Goal: Transaction & Acquisition: Obtain resource

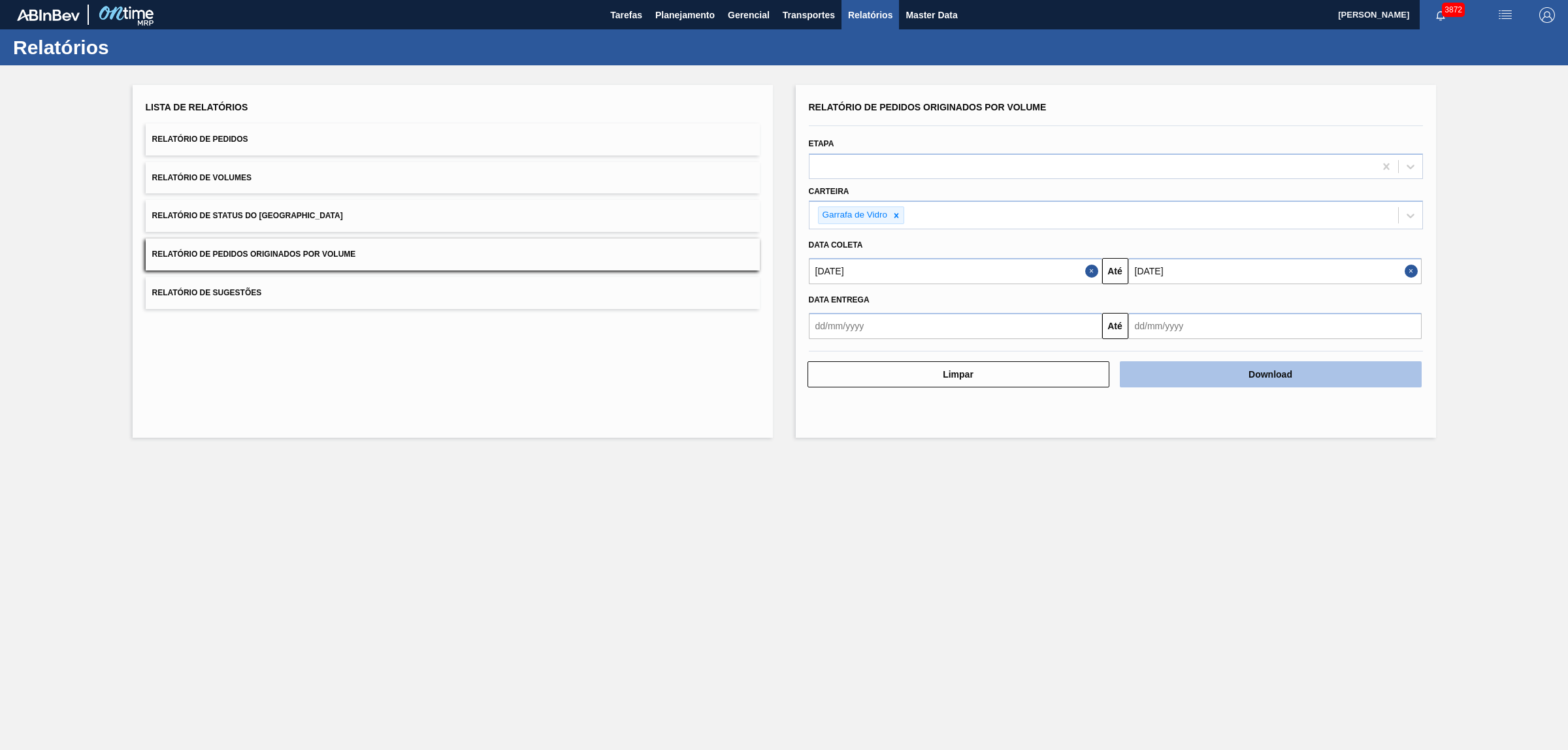
click at [1167, 372] on button "Download" at bounding box center [1271, 374] width 302 height 26
click at [714, 28] on button "Planejamento" at bounding box center [685, 15] width 72 height 29
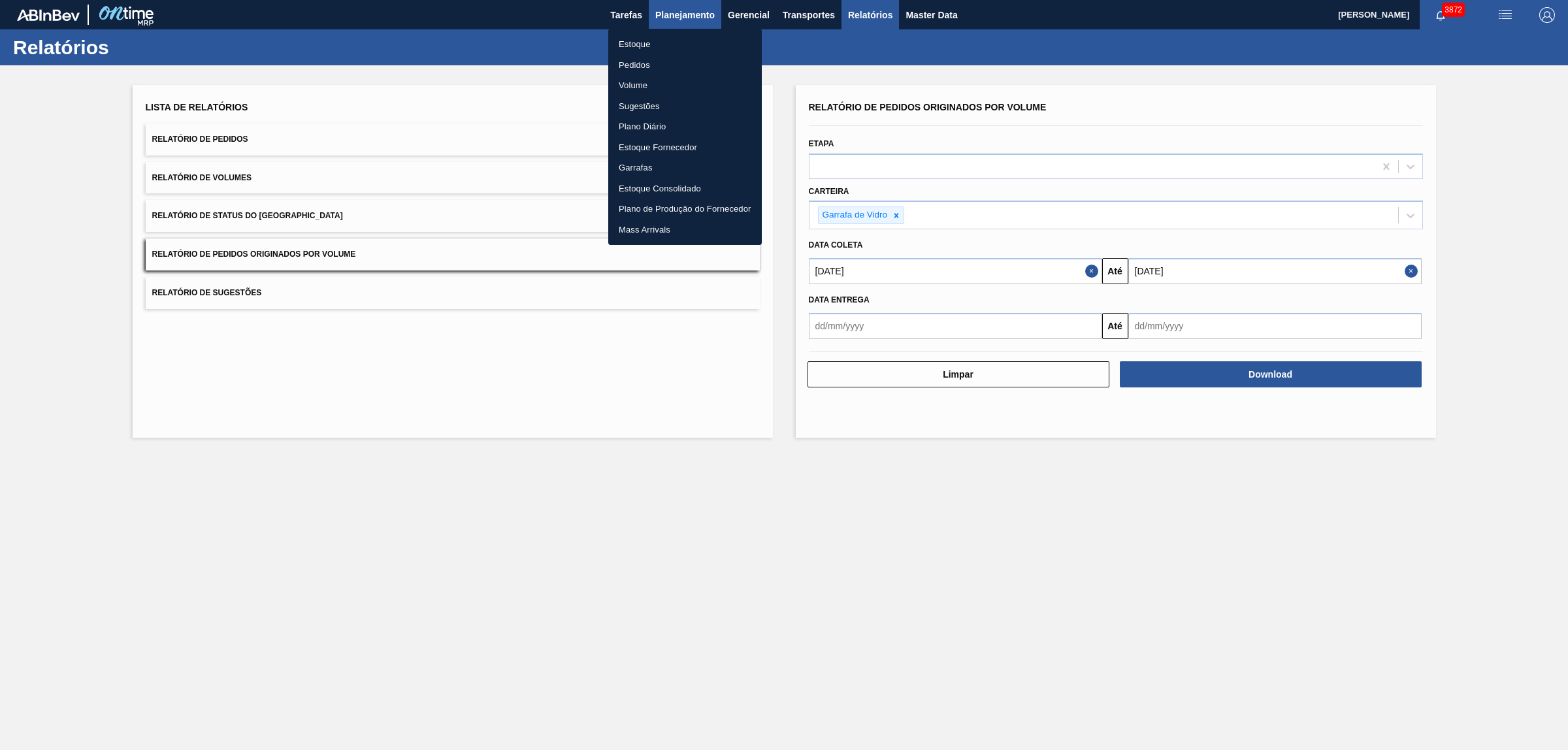
click at [698, 15] on div at bounding box center [784, 375] width 1568 height 750
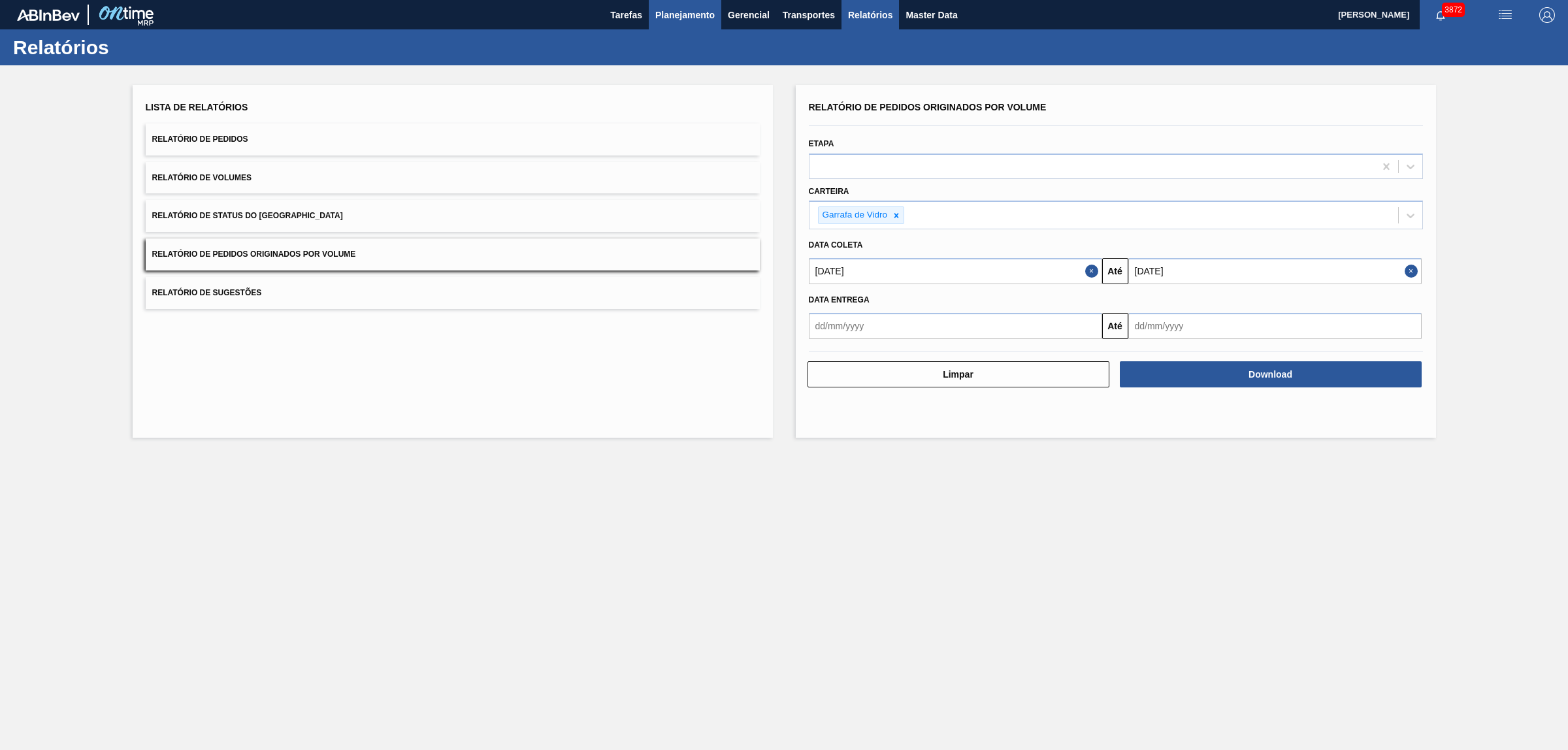
click at [678, 18] on span "Planejamento" at bounding box center [684, 15] width 59 height 15
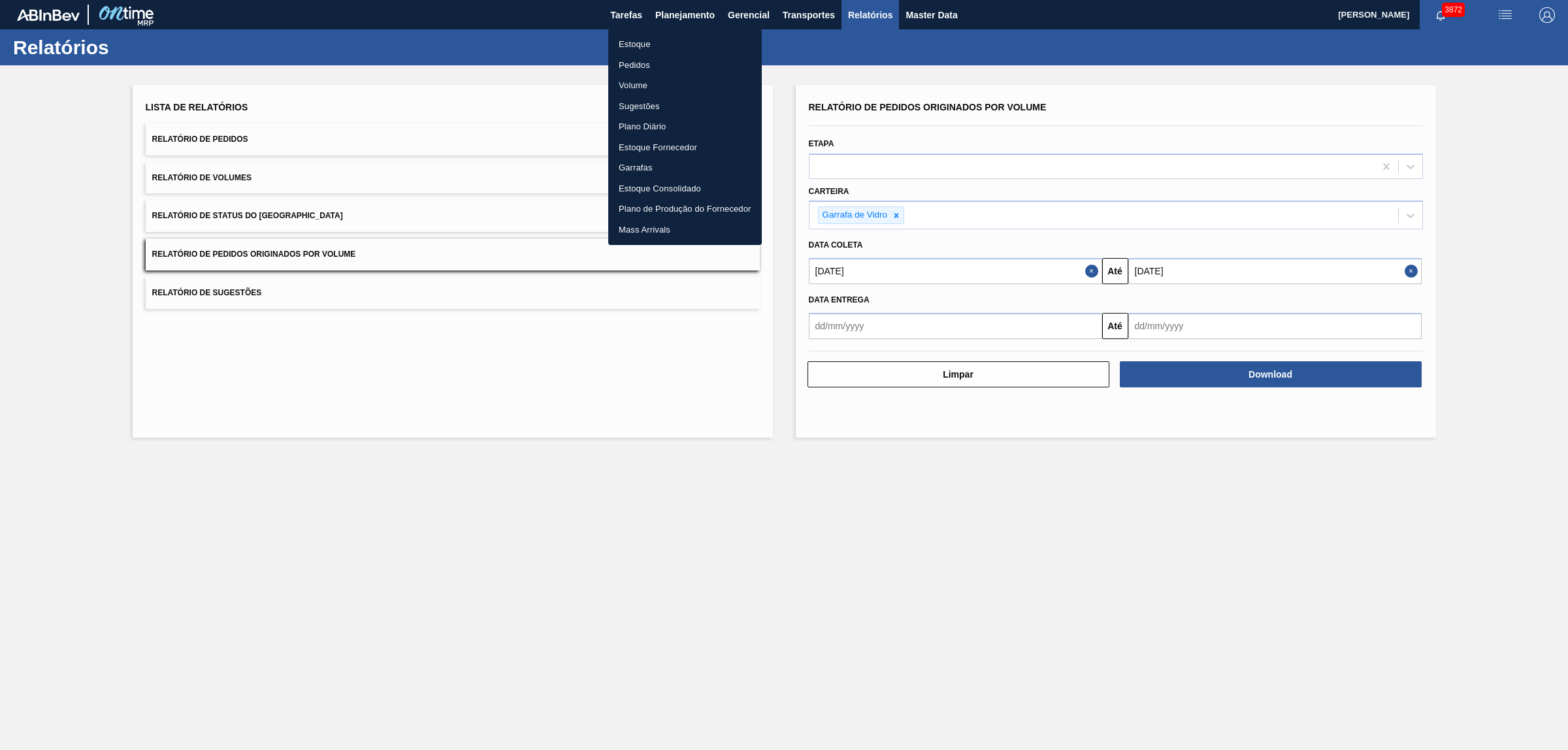
click at [658, 60] on li "Pedidos" at bounding box center [685, 65] width 154 height 21
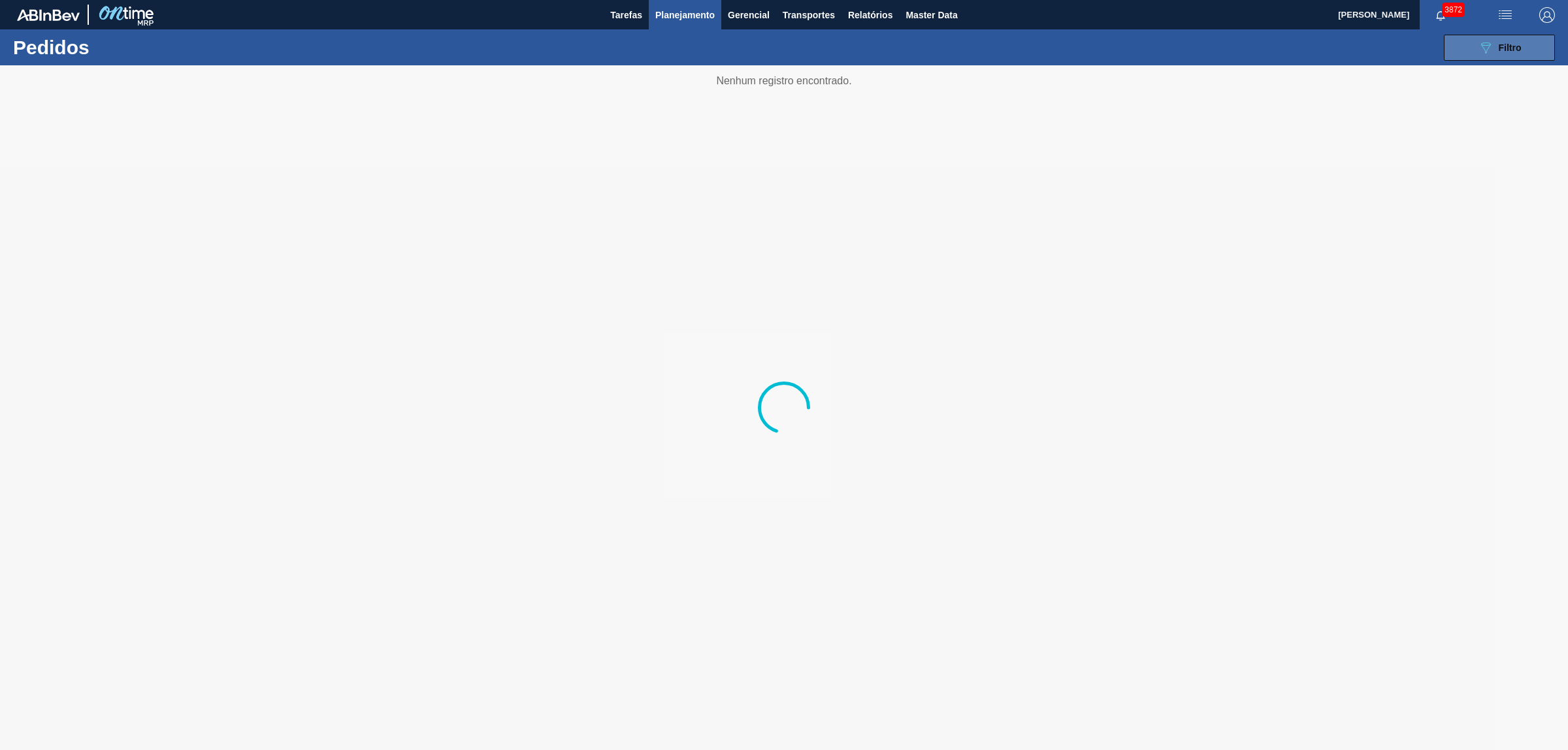
click at [1503, 50] on span "Filtro" at bounding box center [1510, 47] width 23 height 10
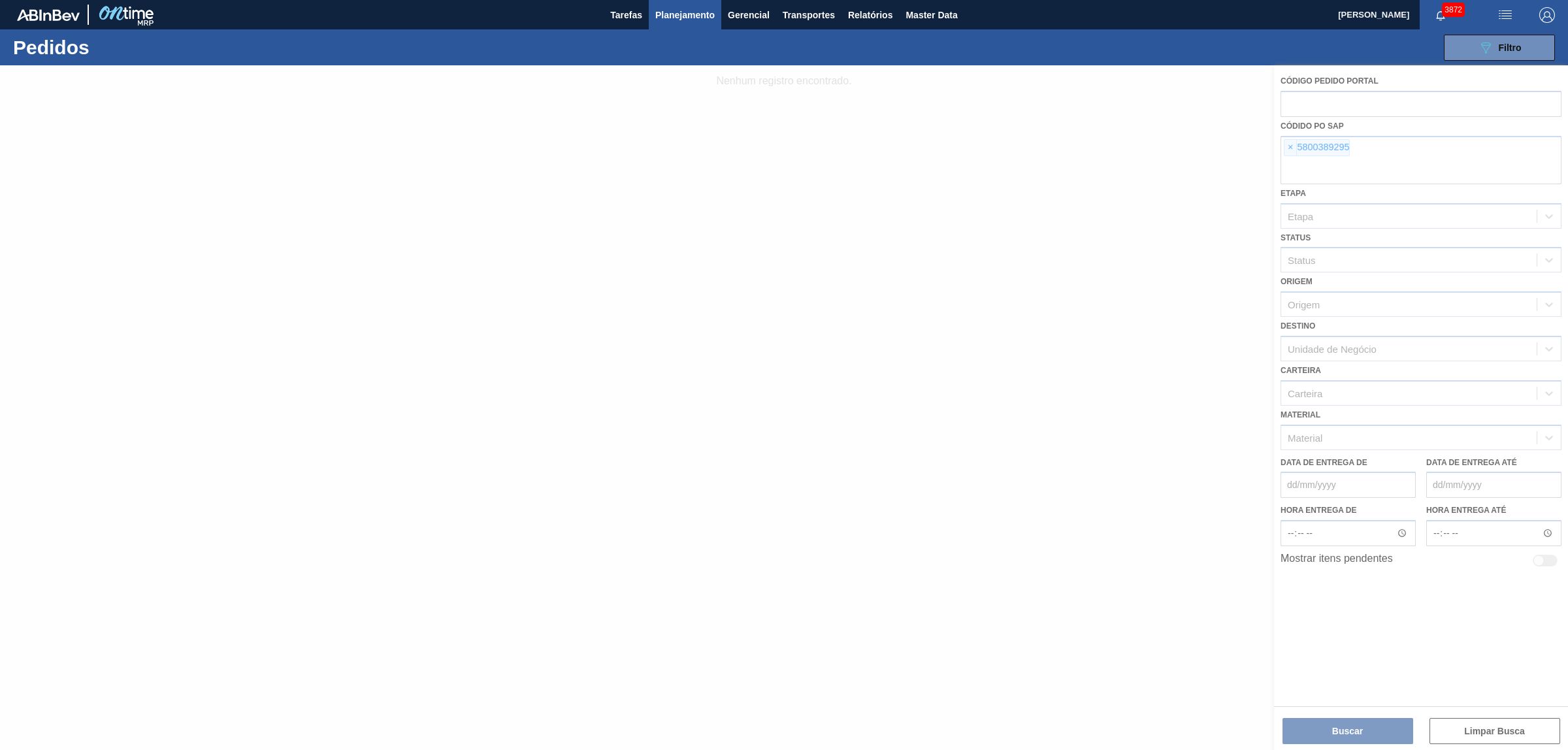
click at [1289, 148] on div at bounding box center [784, 408] width 1568 height 685
click at [1289, 148] on span "×" at bounding box center [1290, 148] width 12 height 15
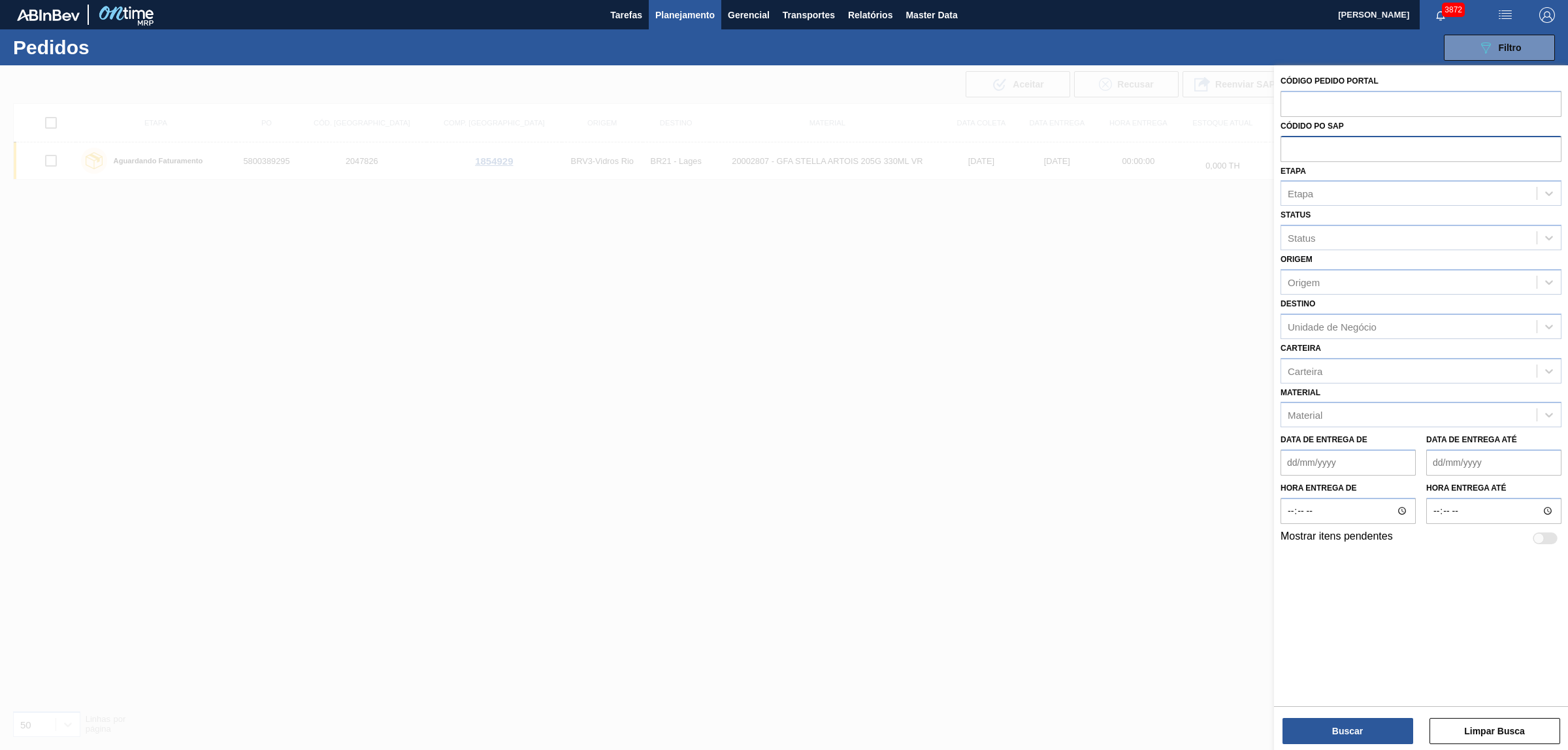
click at [1290, 148] on input "text" at bounding box center [1421, 148] width 281 height 25
paste input "5800374420"
type input "5800374420"
click at [1338, 737] on button "Buscar" at bounding box center [1348, 731] width 131 height 26
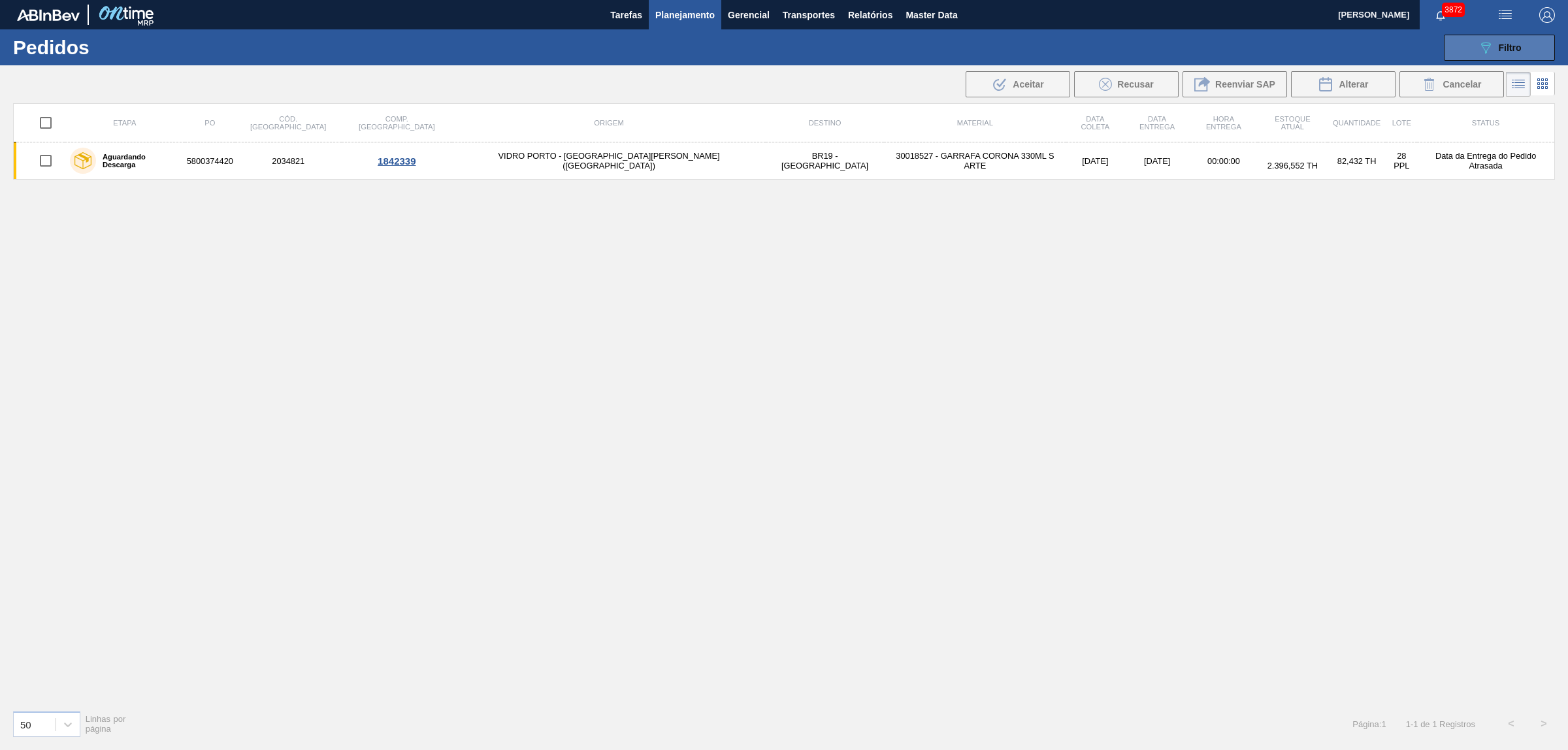
click at [1498, 46] on span "Filtro" at bounding box center [1510, 47] width 23 height 10
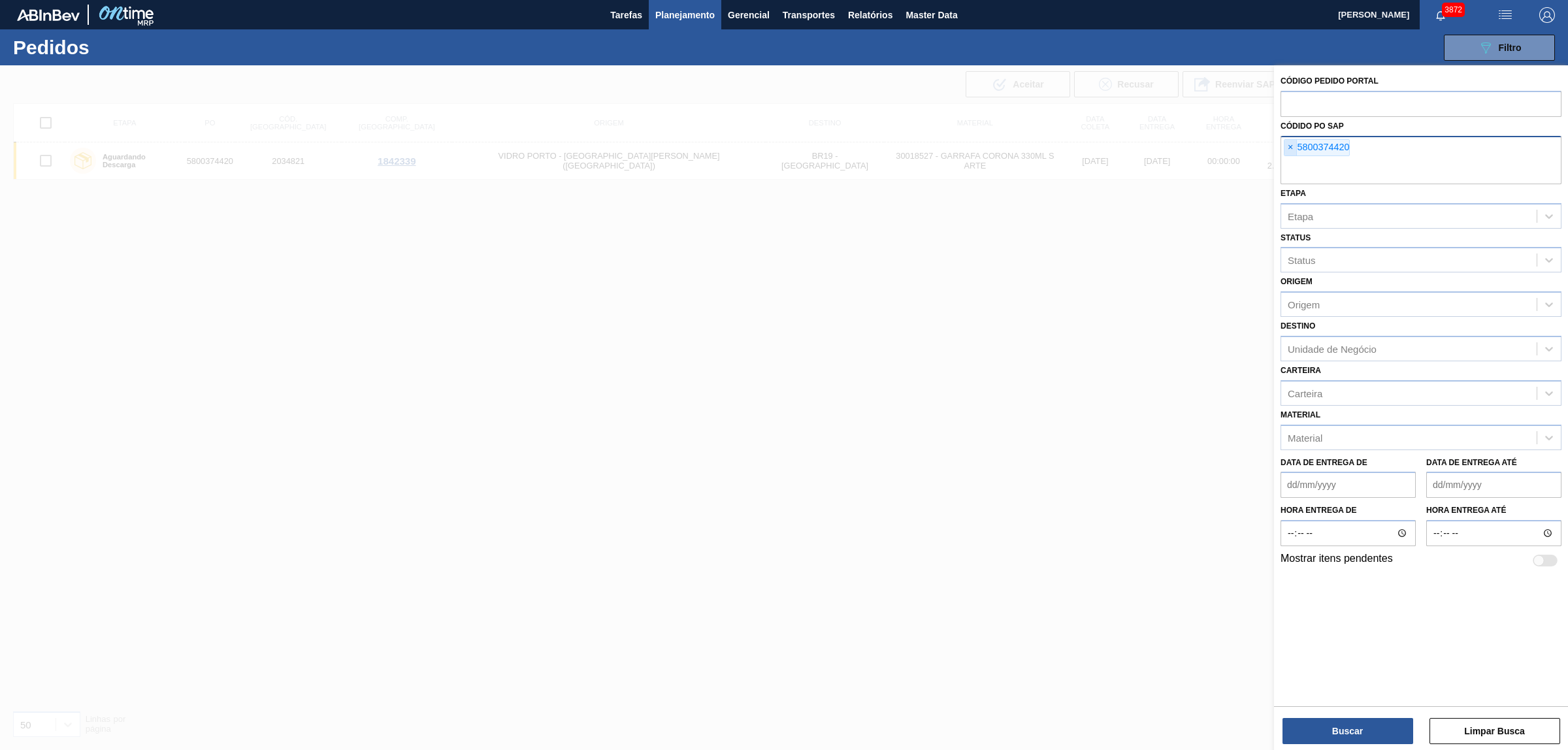
click at [1286, 154] on span "×" at bounding box center [1290, 148] width 12 height 15
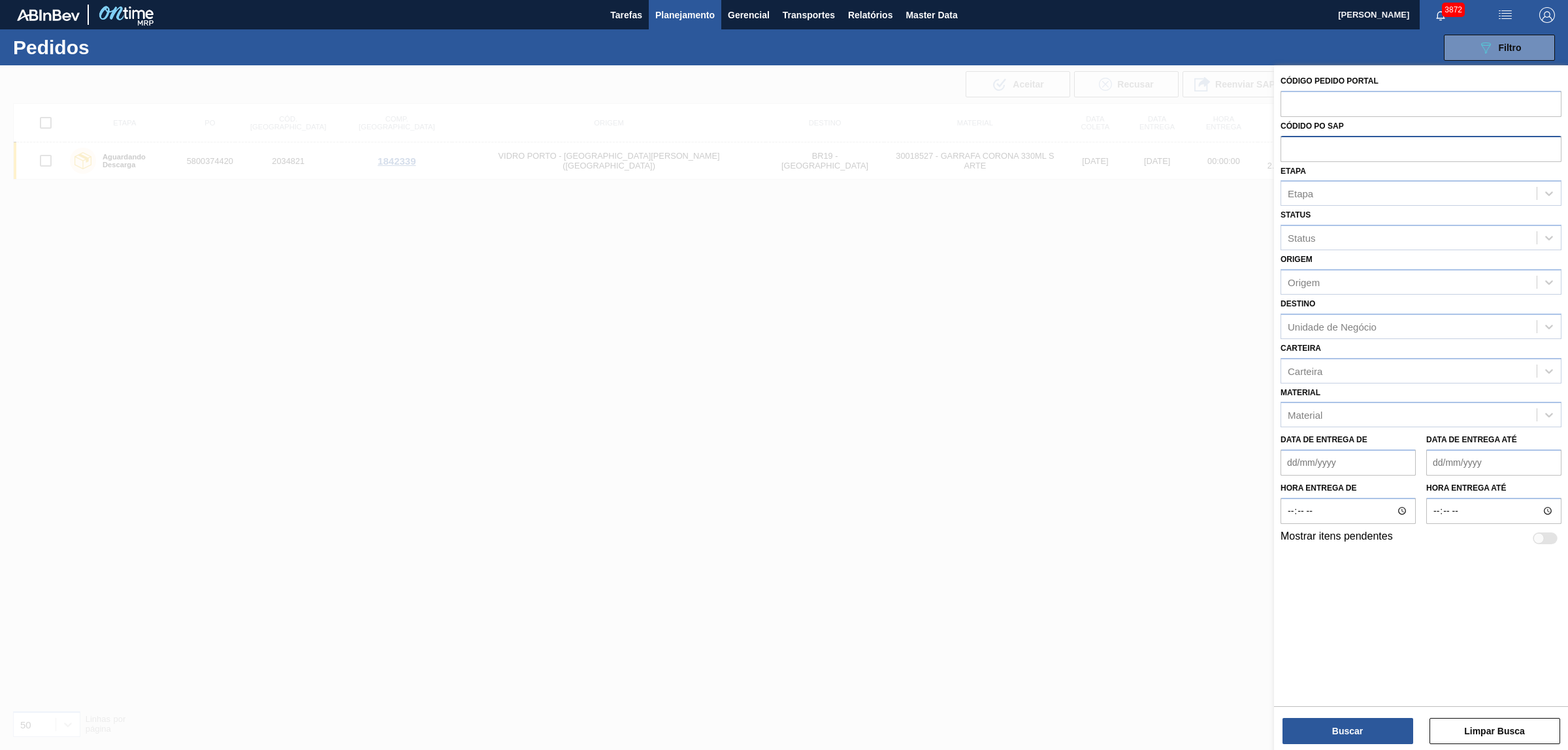
paste input "text"
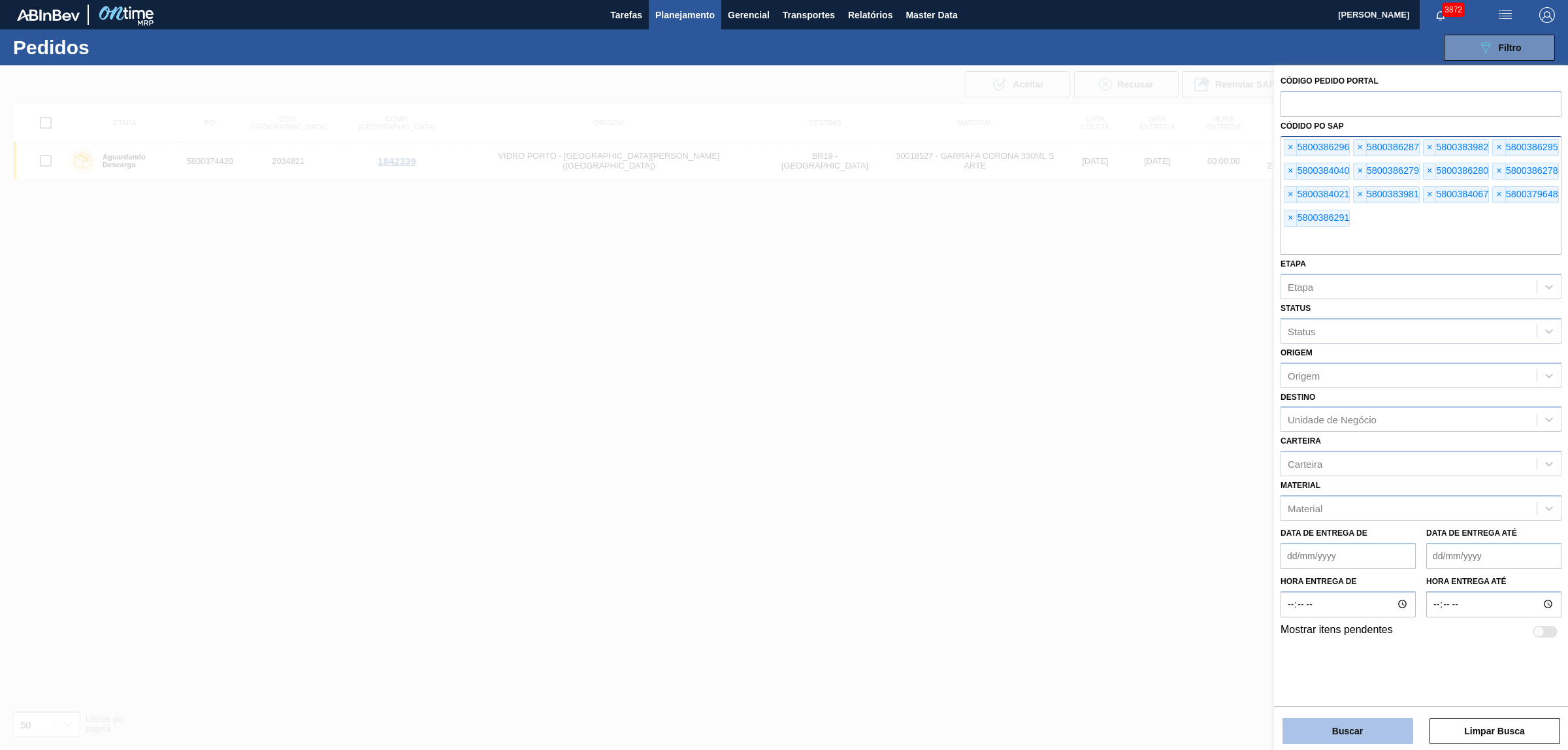
click at [1360, 721] on button "Buscar" at bounding box center [1348, 731] width 131 height 26
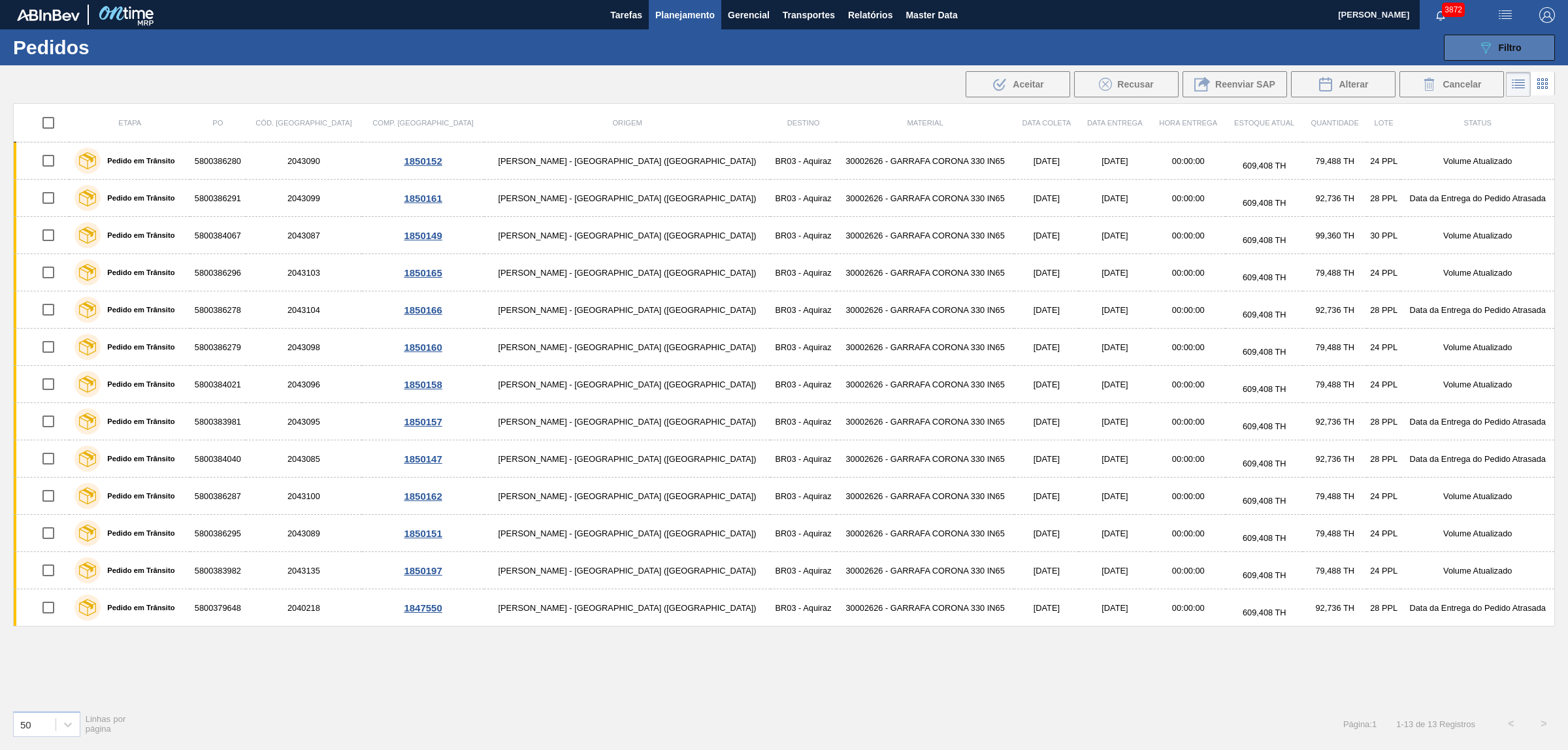
click at [1503, 45] on span "Filtro" at bounding box center [1510, 47] width 23 height 10
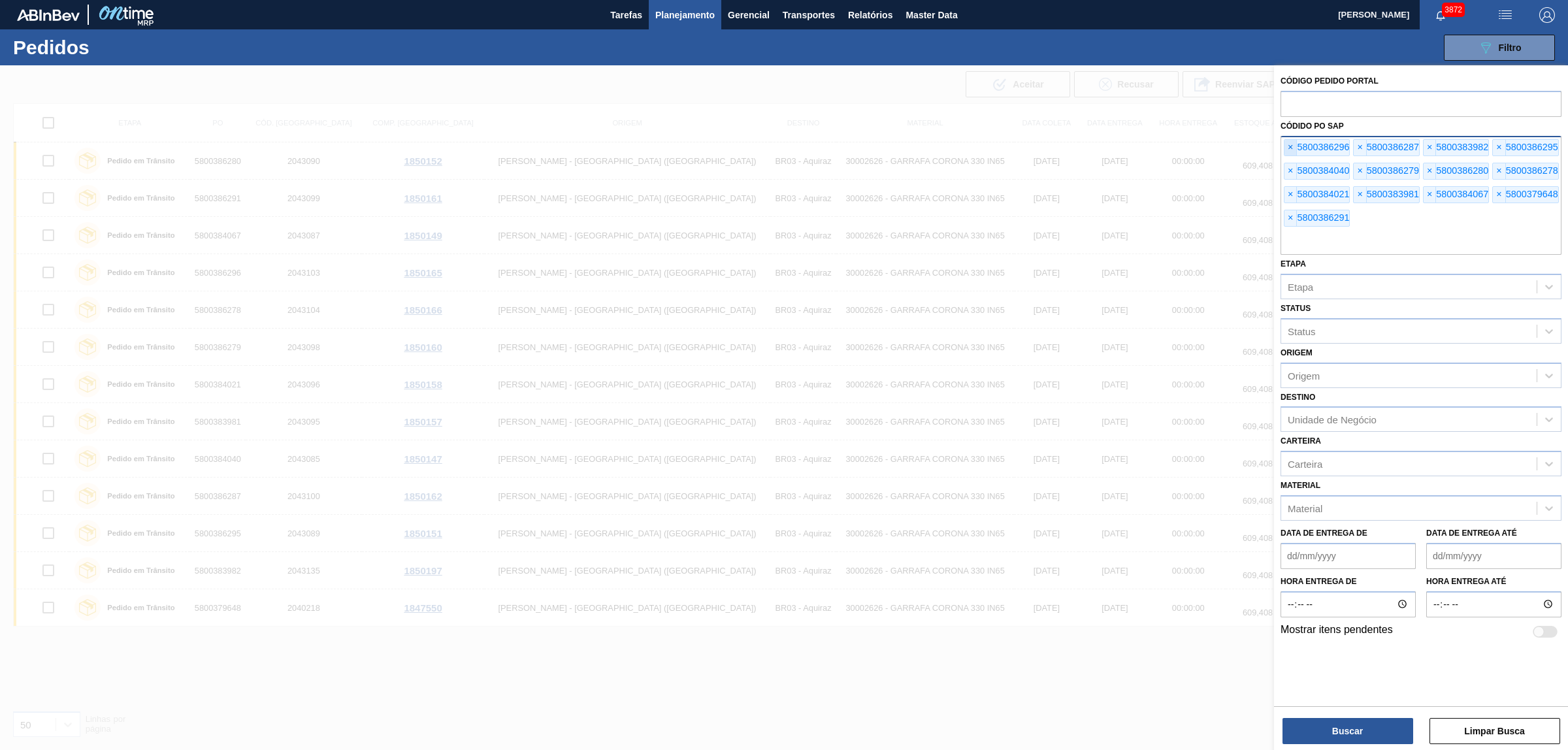
click at [1294, 144] on span "×" at bounding box center [1290, 148] width 12 height 15
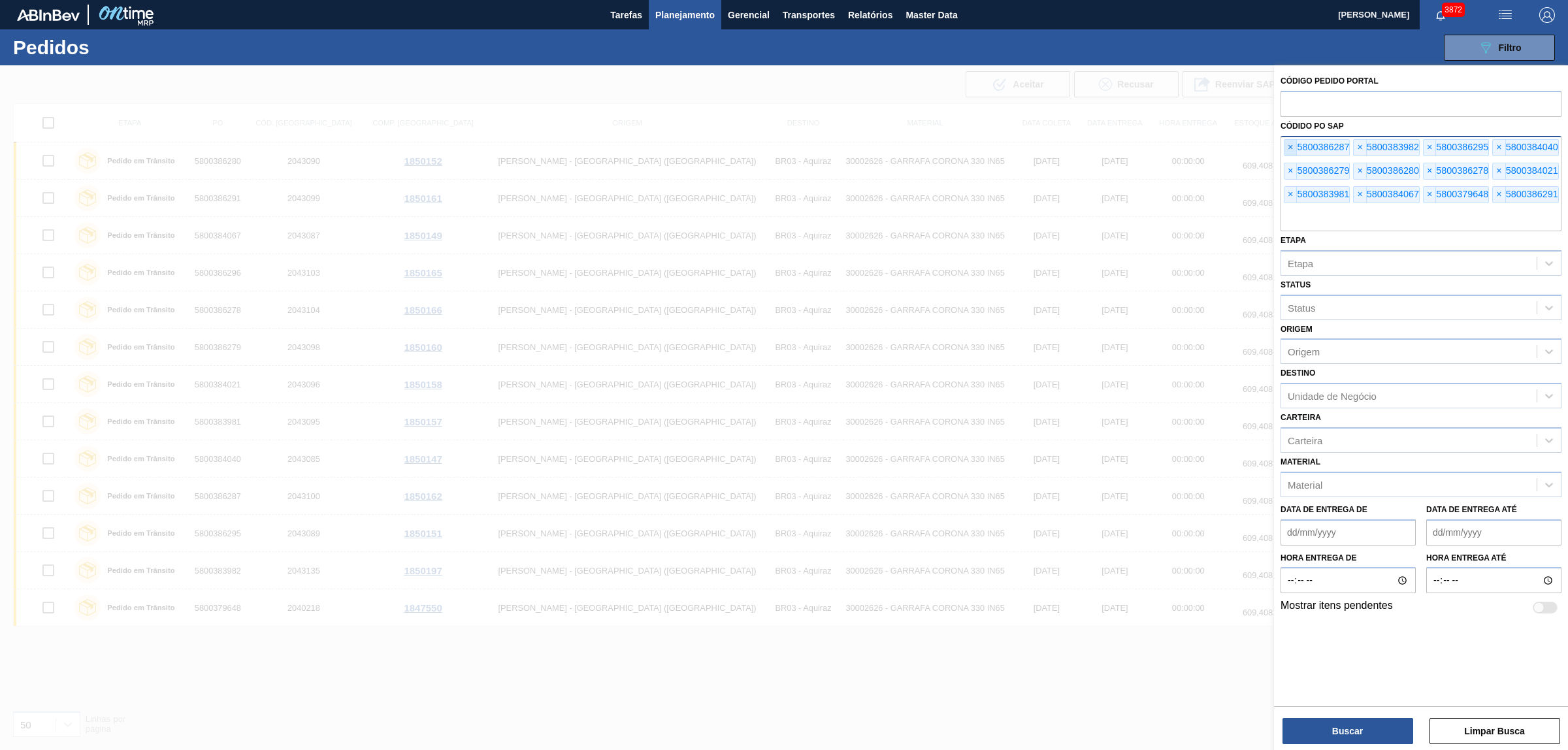
click at [1294, 144] on span "×" at bounding box center [1290, 148] width 12 height 15
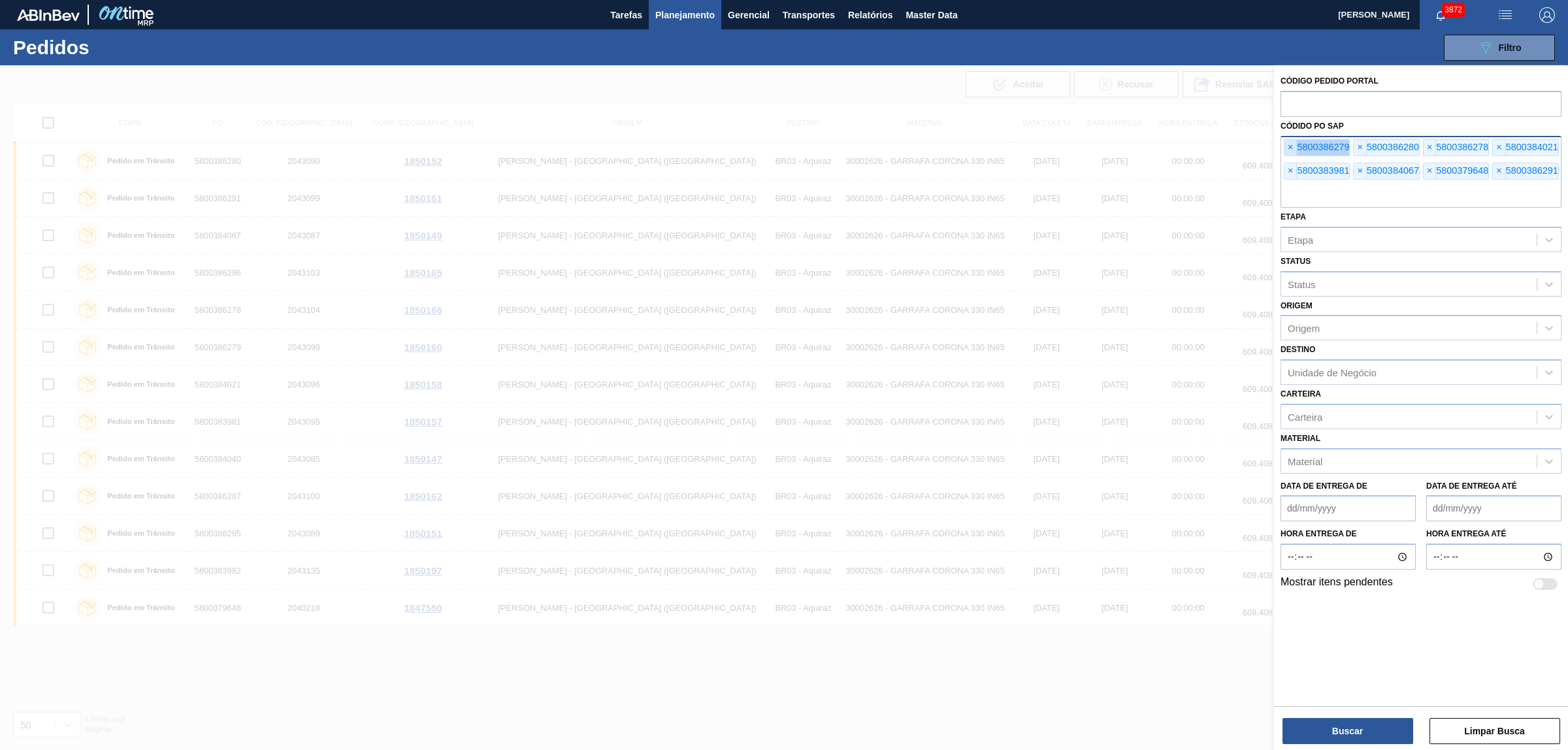
click at [1294, 144] on span "×" at bounding box center [1290, 148] width 12 height 15
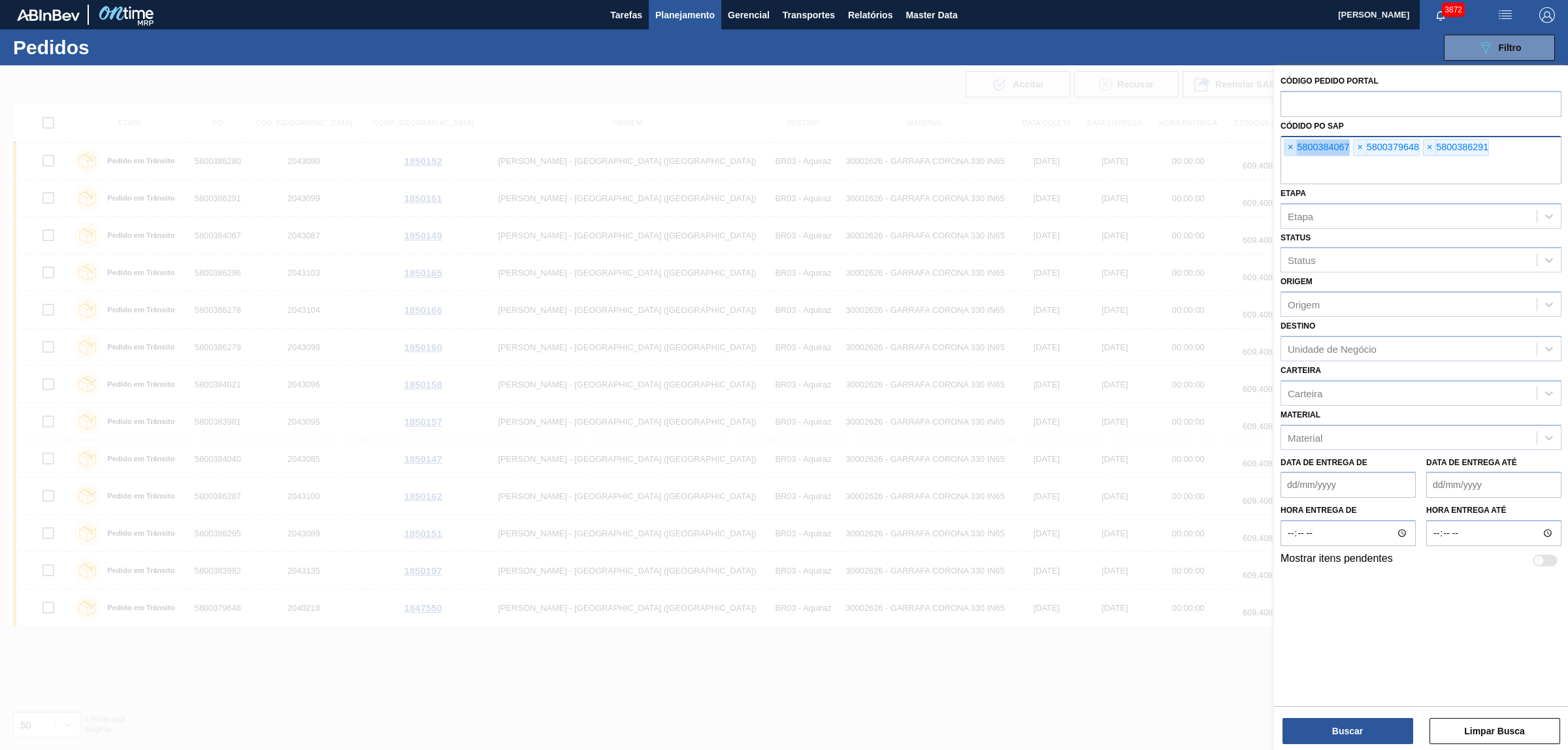
click at [1294, 144] on span "×" at bounding box center [1290, 148] width 12 height 15
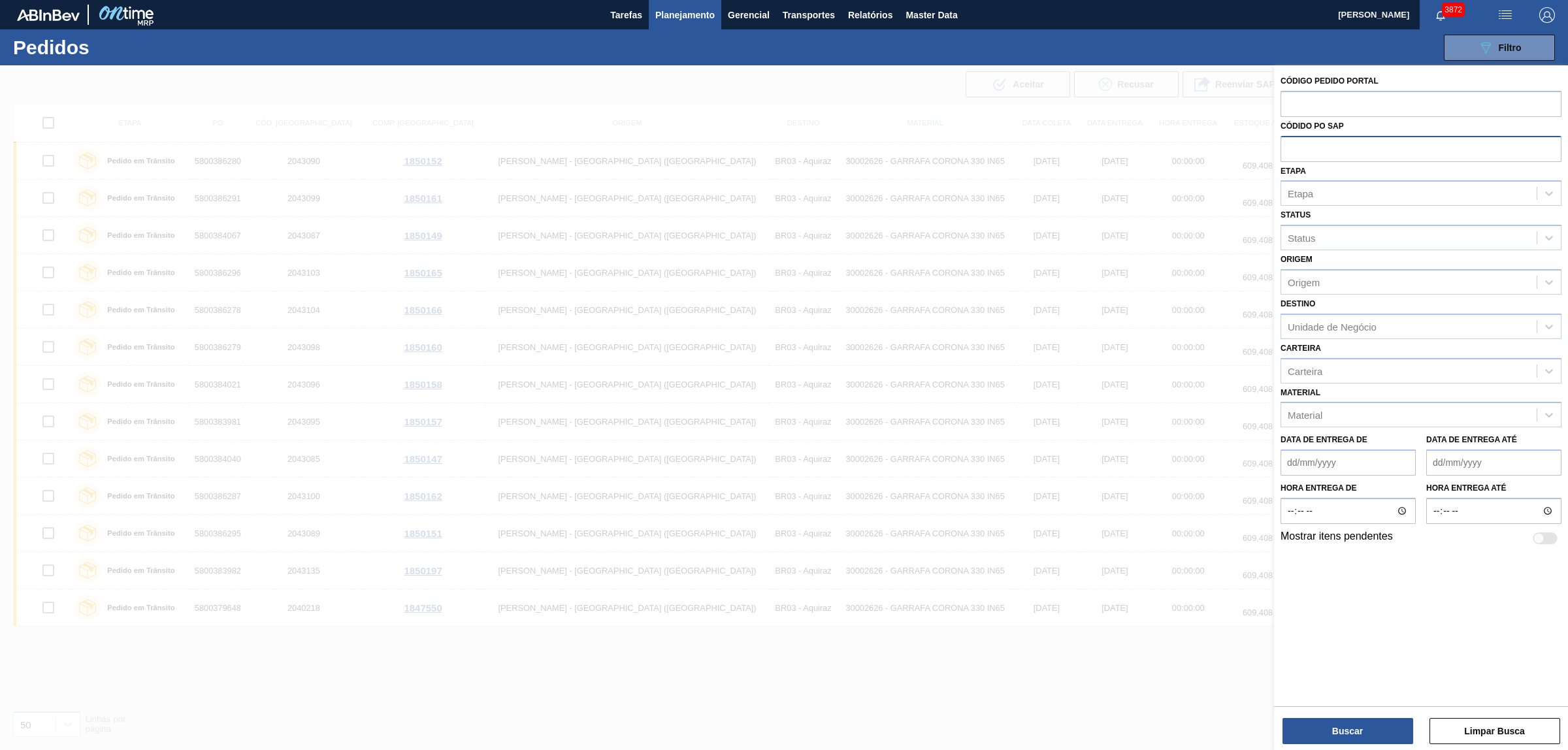
click at [1294, 144] on input "text" at bounding box center [1421, 148] width 281 height 25
paste input "text"
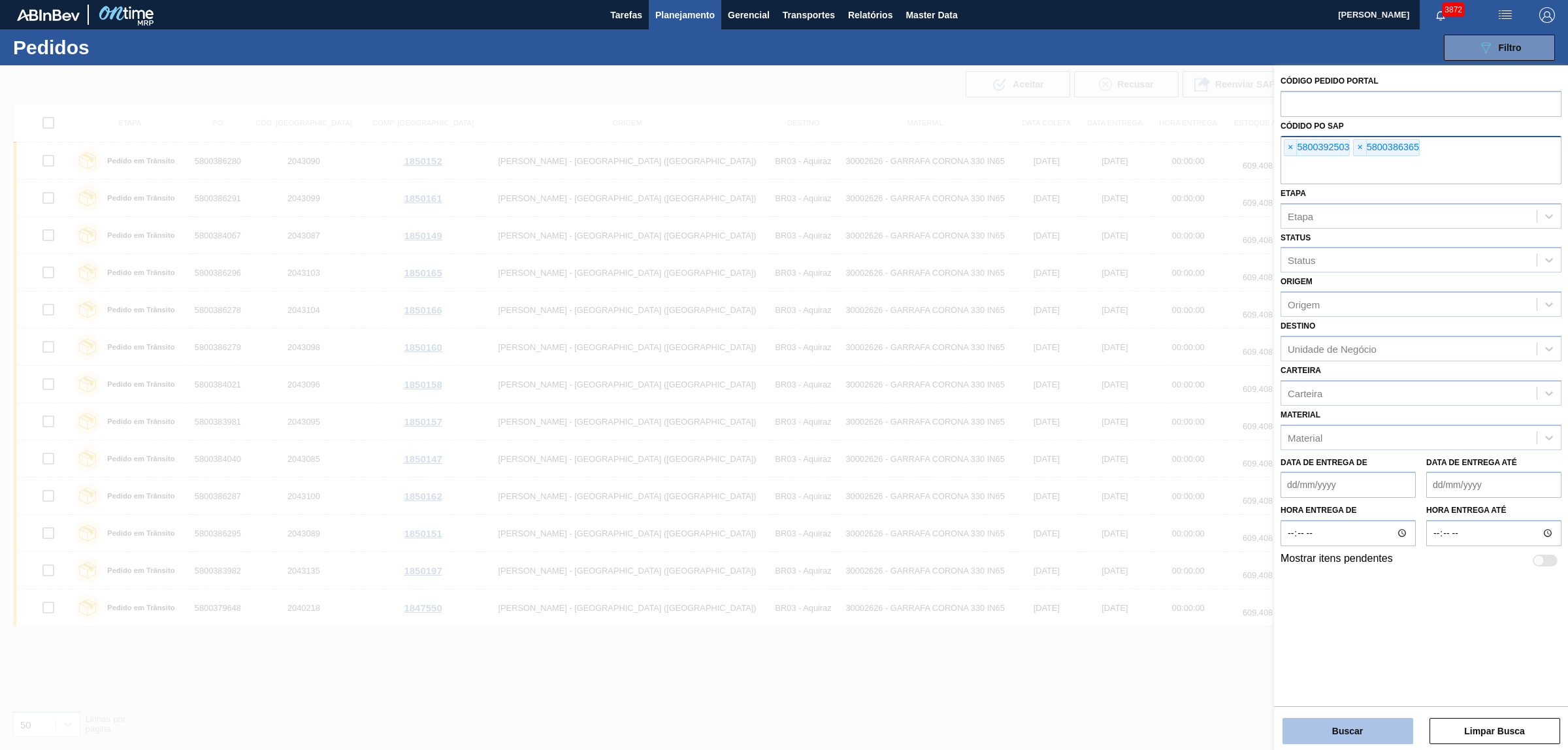
click at [1348, 721] on button "Buscar" at bounding box center [1348, 731] width 131 height 26
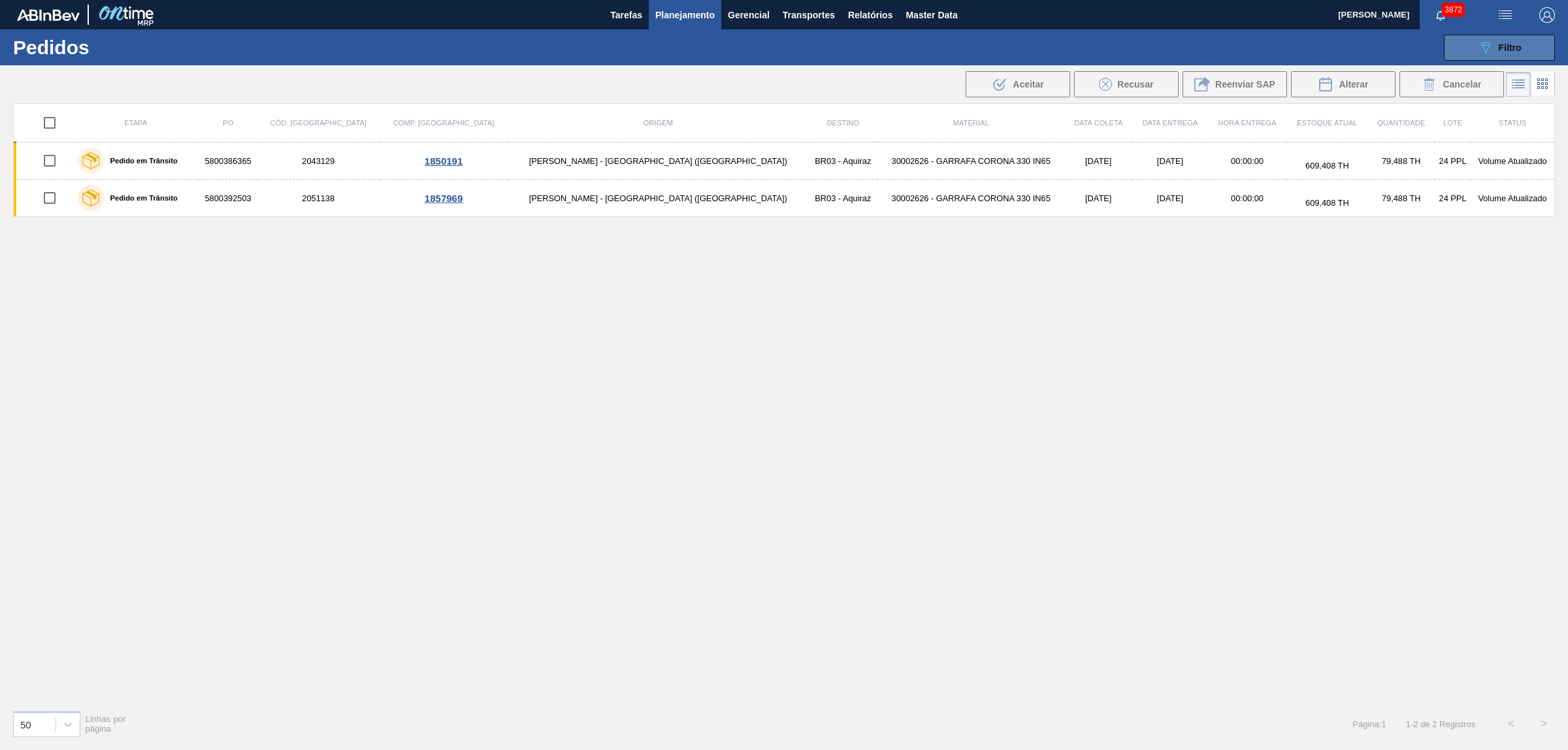
click at [1480, 51] on icon "089F7B8B-B2A5-4AFE-B5C0-19BA573D28AC" at bounding box center [1485, 47] width 15 height 15
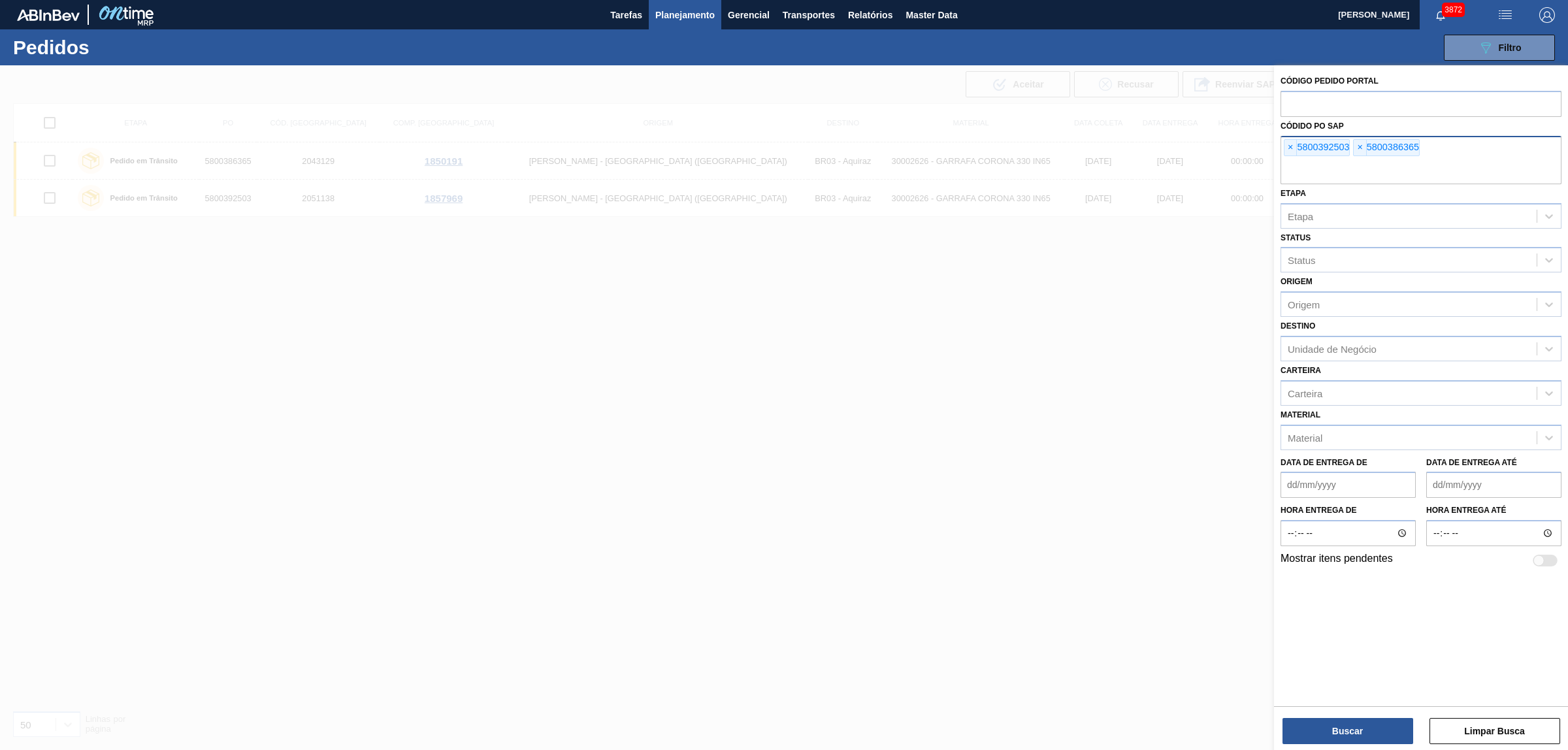
click at [1292, 159] on input "text" at bounding box center [1421, 171] width 281 height 25
click at [1291, 141] on span "×" at bounding box center [1290, 148] width 12 height 15
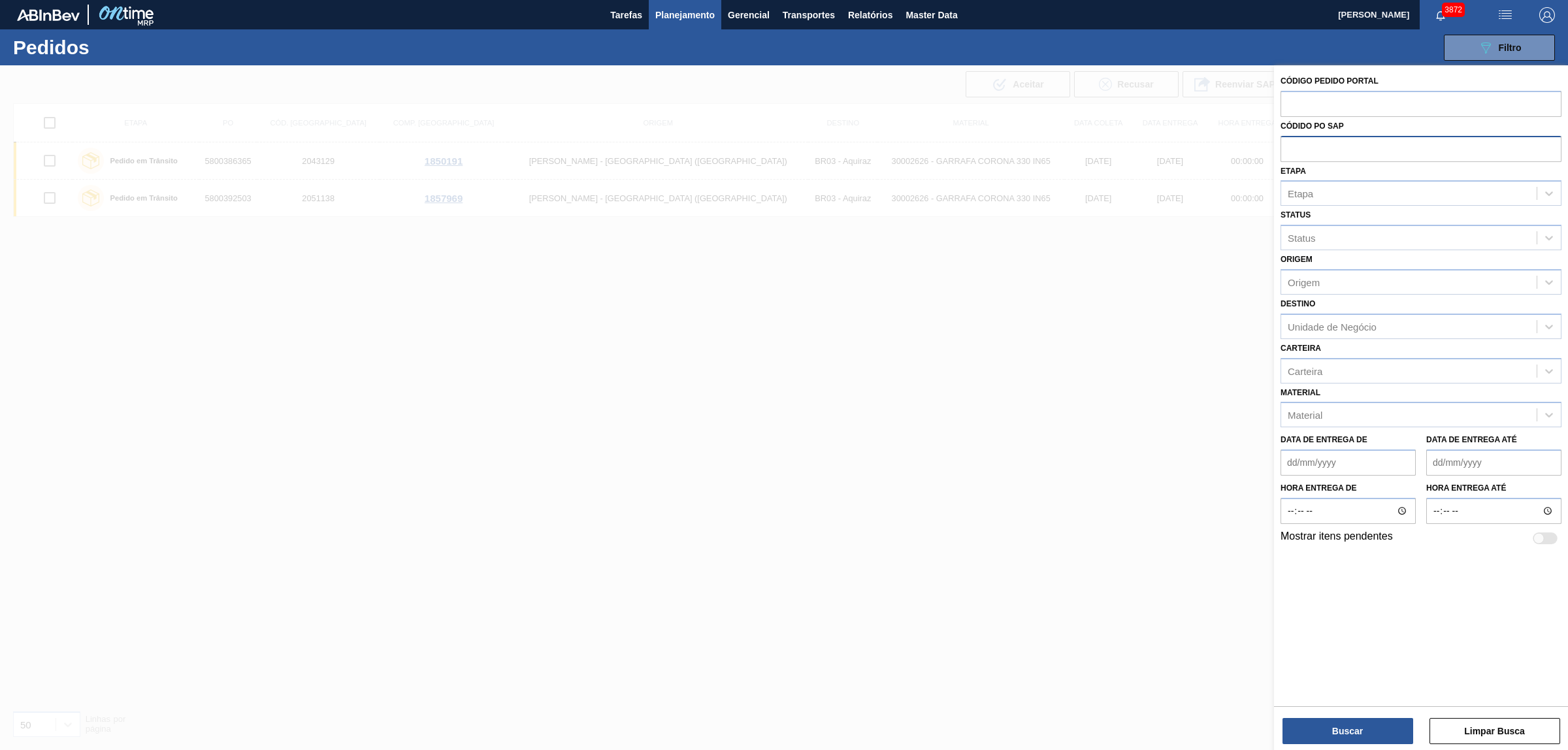
click at [1291, 141] on input "text" at bounding box center [1421, 148] width 281 height 25
paste input "text"
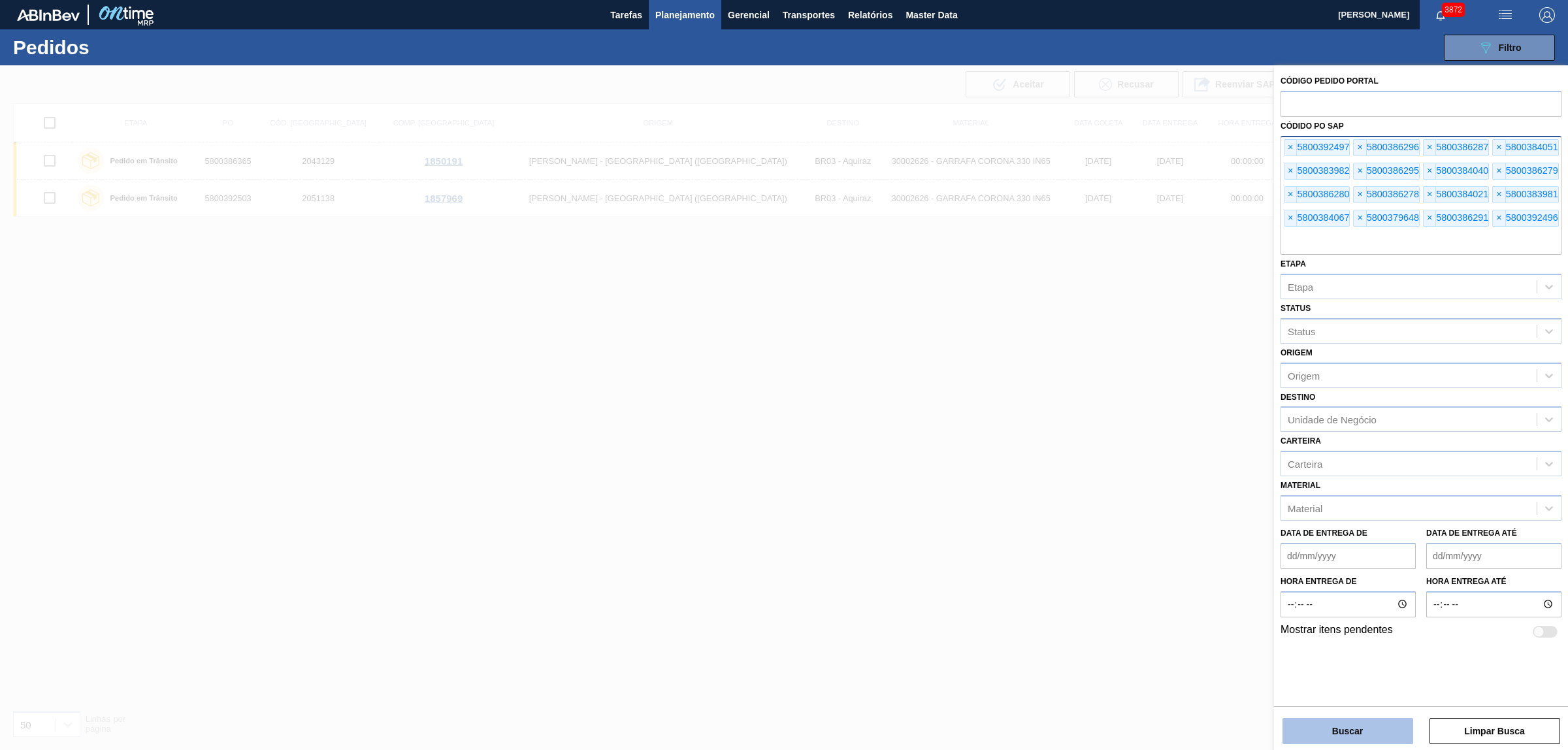
click at [1357, 733] on button "Buscar" at bounding box center [1348, 731] width 131 height 26
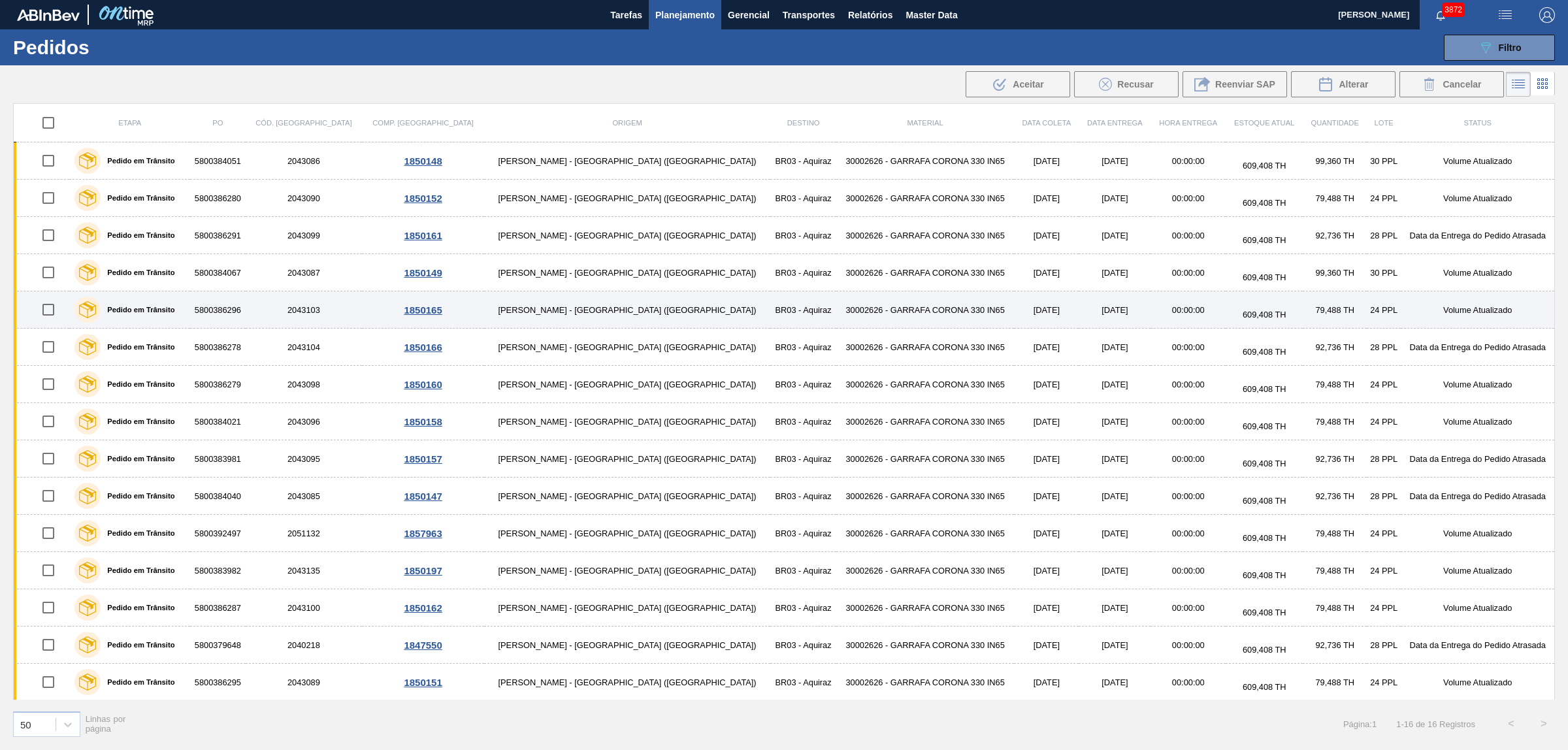
scroll to position [40, 0]
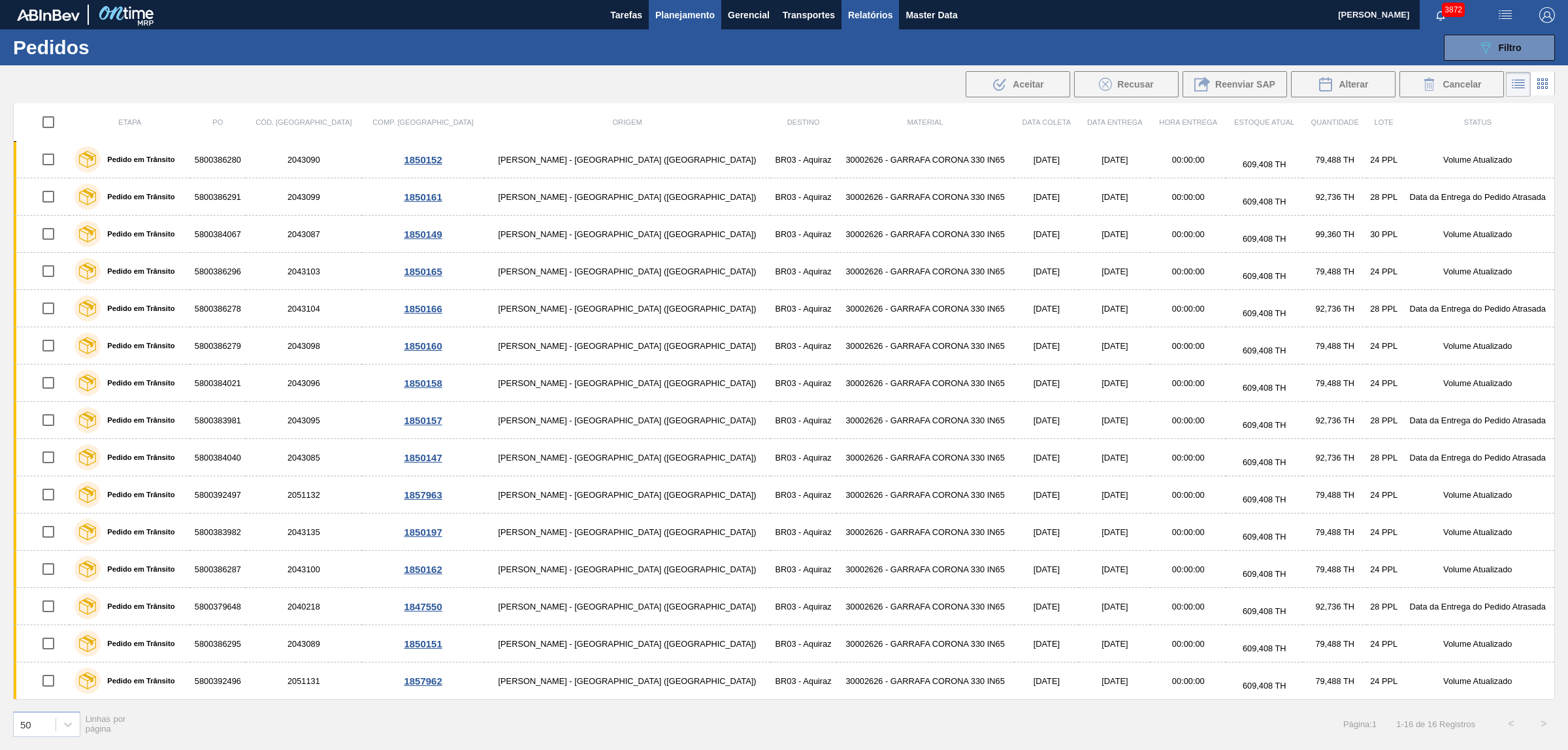
click at [878, 20] on span "Relatórios" at bounding box center [870, 15] width 45 height 15
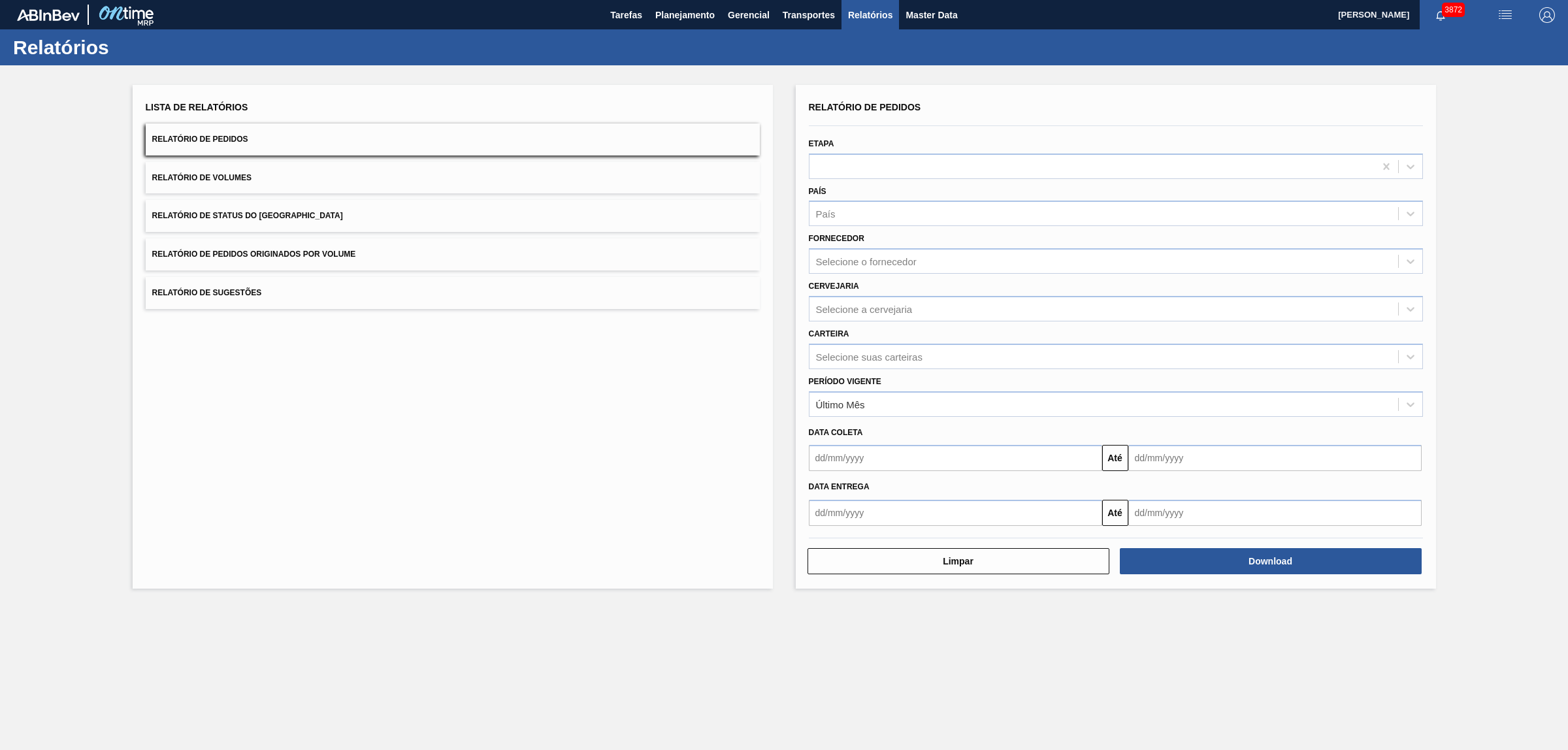
click at [224, 249] on button "Relatório de Pedidos Originados por Volume" at bounding box center [452, 254] width 614 height 32
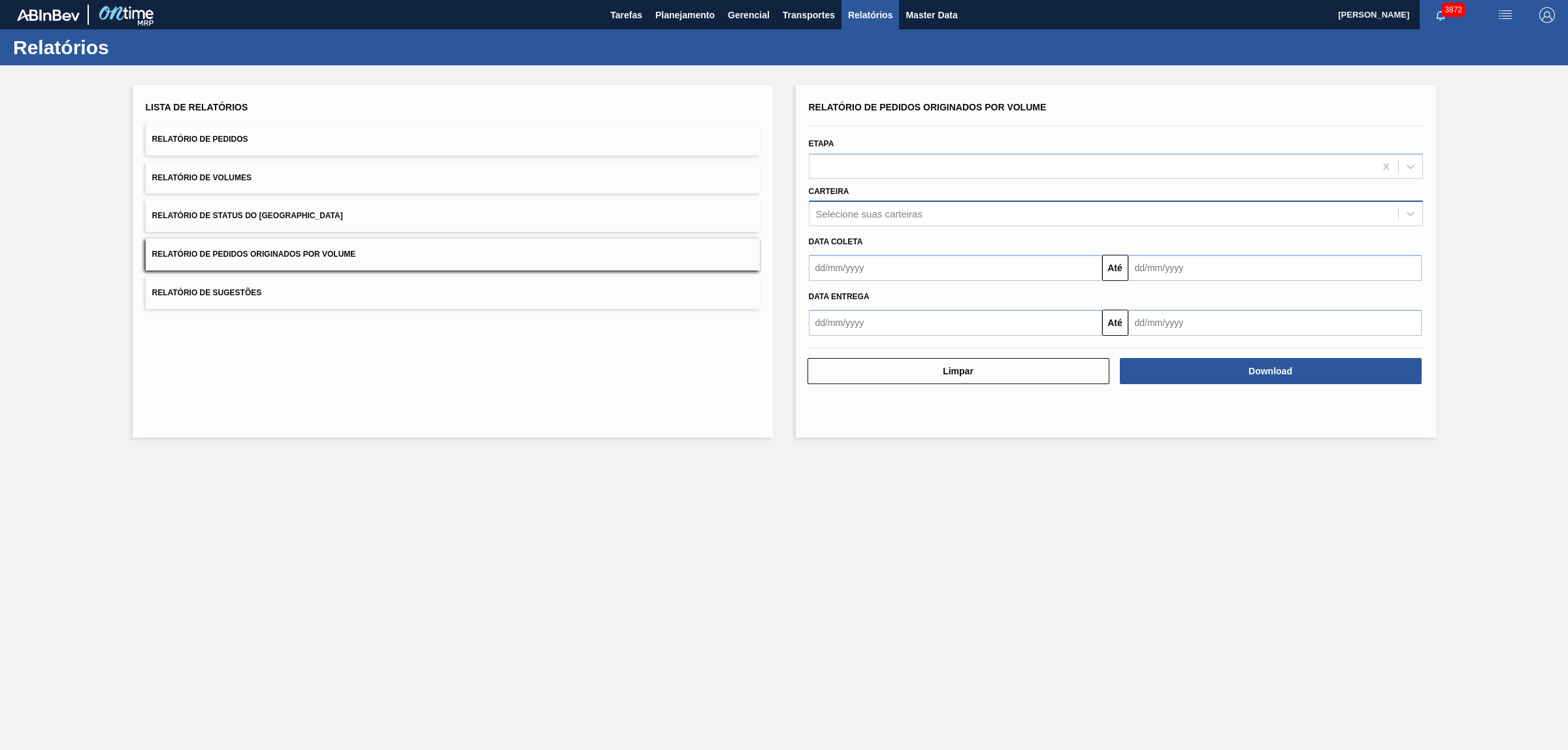
click at [922, 205] on div "Selecione suas carteiras" at bounding box center [1104, 214] width 589 height 19
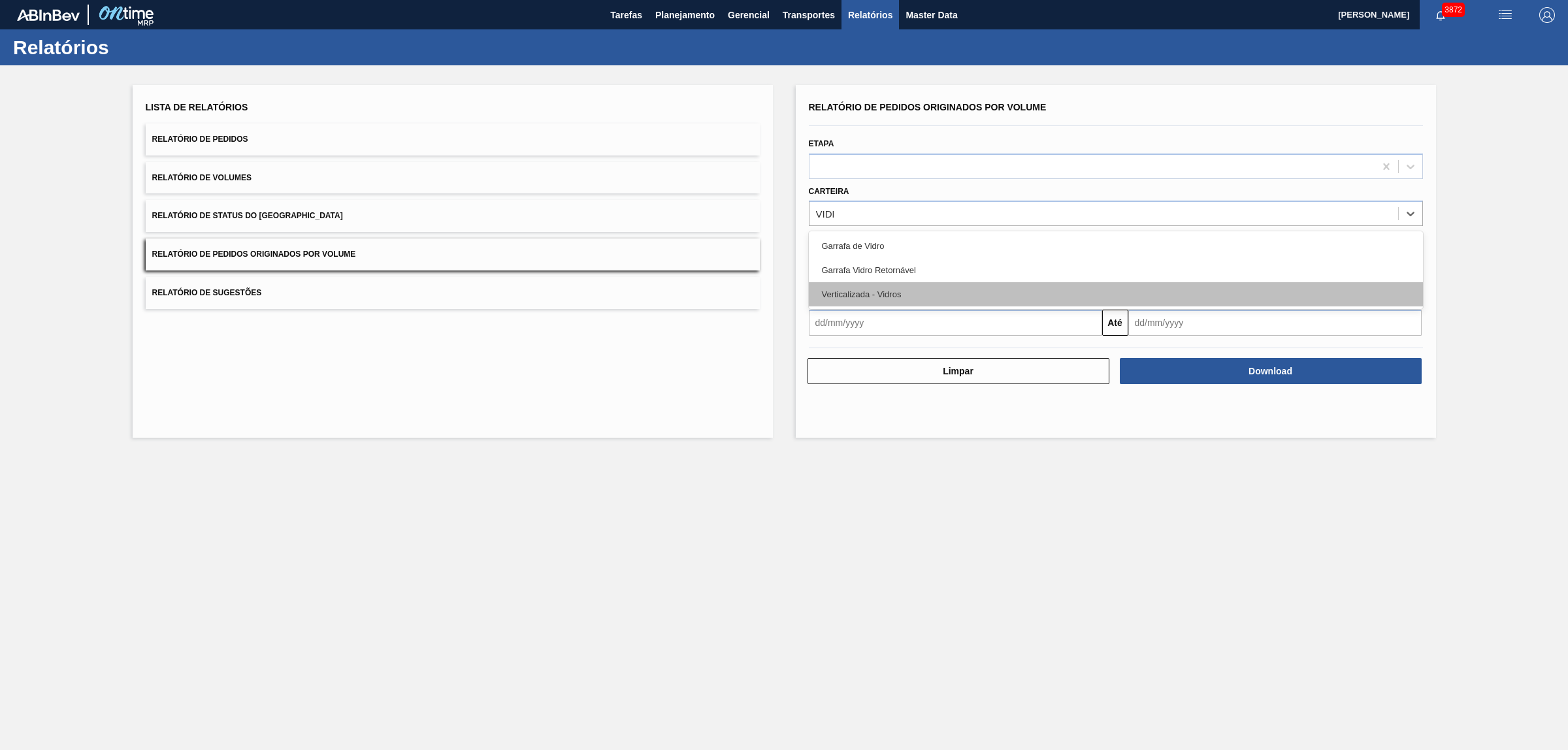
type input "VIDRO"
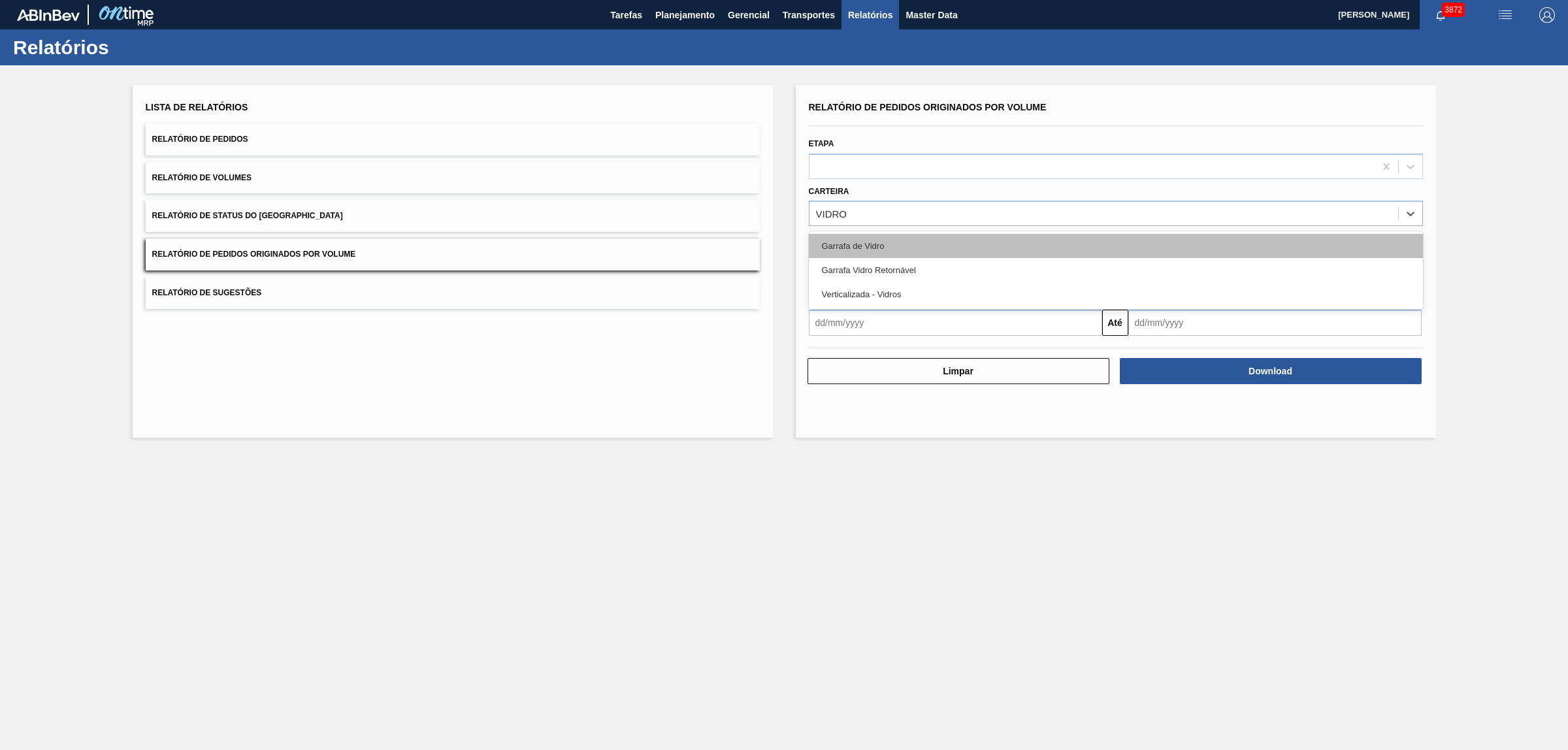
click at [854, 247] on div "Garrafa de Vidro" at bounding box center [1116, 246] width 614 height 24
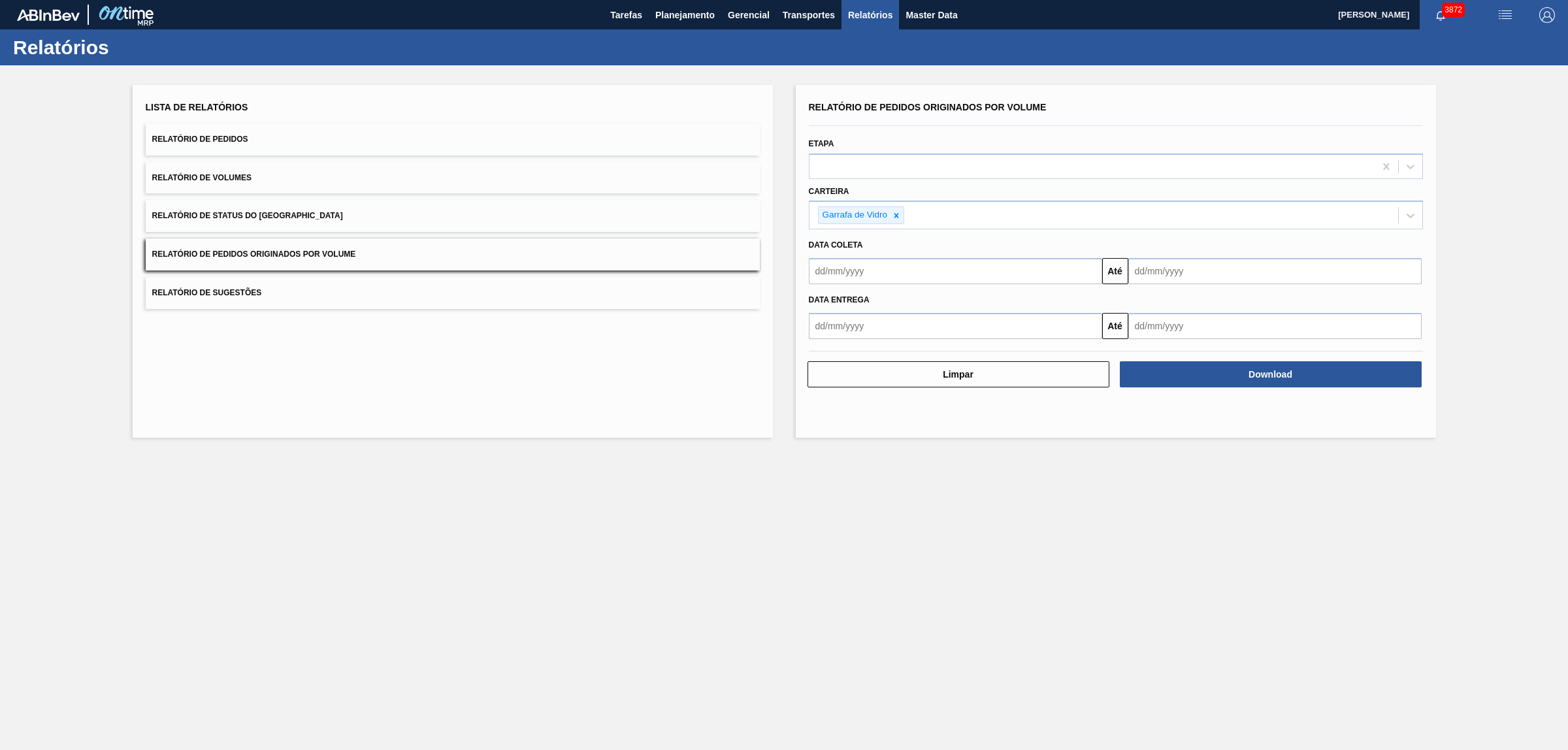
click at [834, 255] on div "Até" at bounding box center [1116, 269] width 625 height 29
click at [834, 266] on input "text" at bounding box center [955, 271] width 293 height 26
click at [826, 301] on div "outubro 2025" at bounding box center [888, 302] width 156 height 11
click at [824, 301] on div "Previous Month Next Month outubro 2025 dom seg ter qua qui sex sab 28 29 30 1 2…" at bounding box center [888, 367] width 158 height 154
click at [820, 303] on button "Previous Month" at bounding box center [820, 303] width 9 height 9
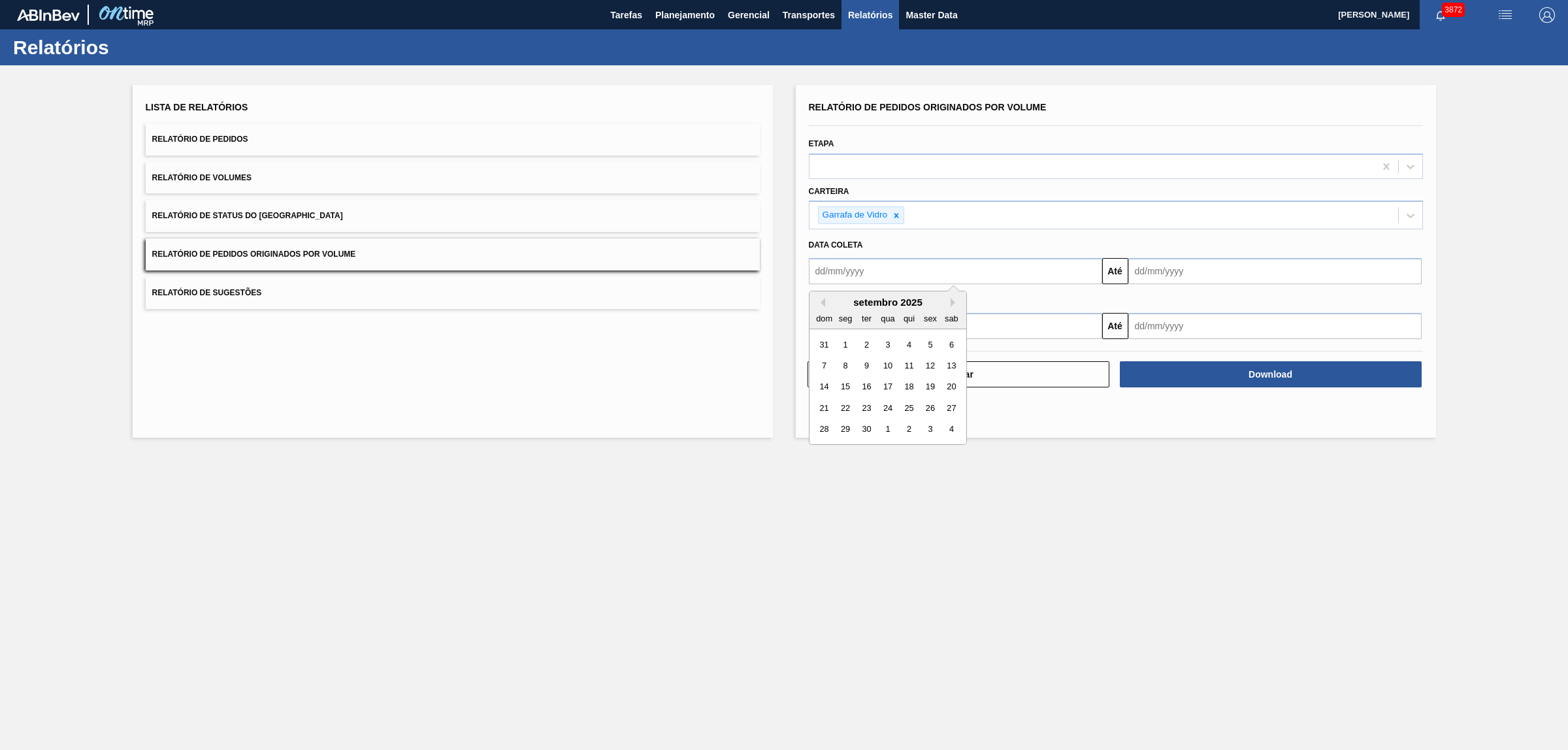
drag, startPoint x: 846, startPoint y: 347, endPoint x: 1013, endPoint y: 298, distance: 174.0
click at [844, 347] on div "1" at bounding box center [845, 345] width 18 height 18
type input "[DATE]"
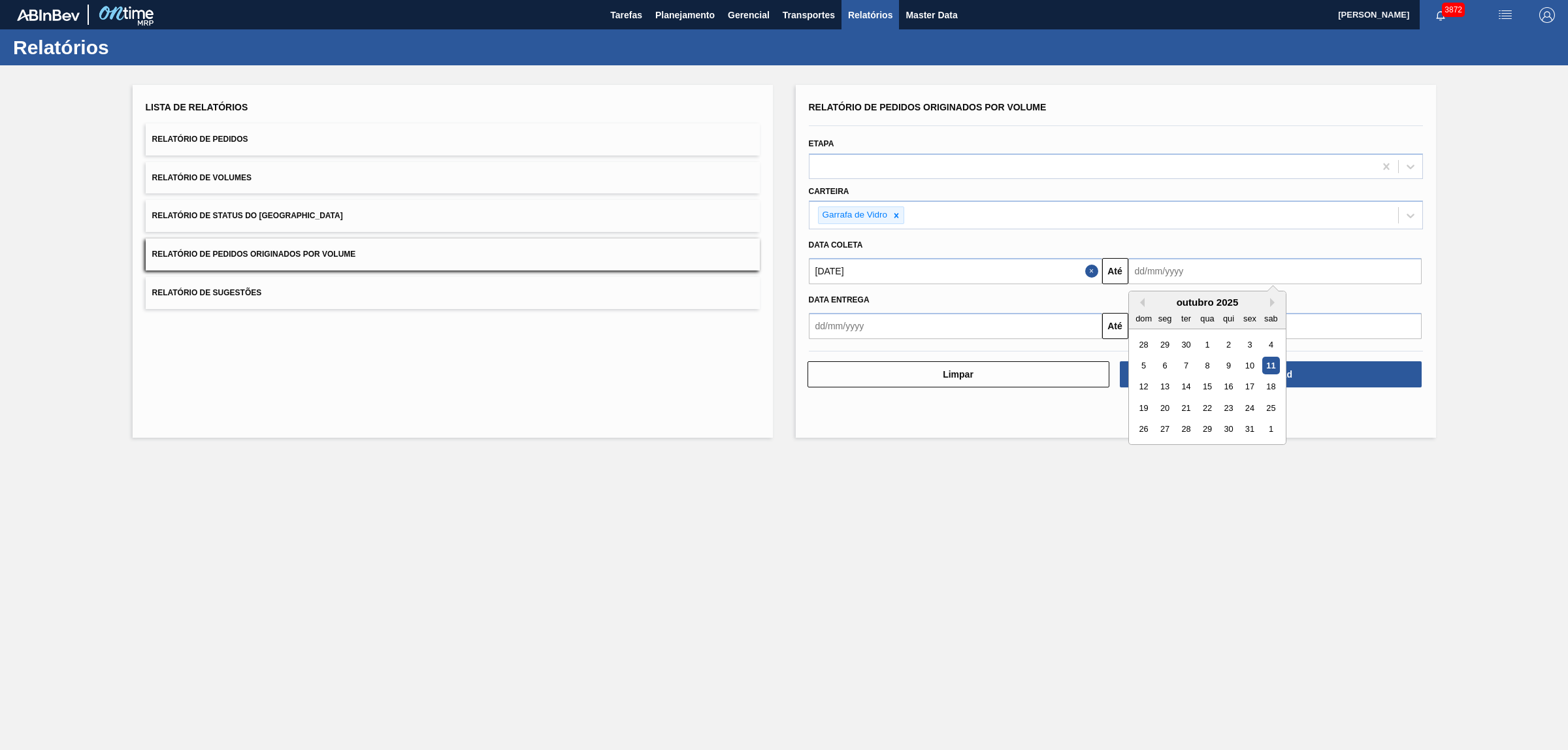
click at [1223, 263] on input "text" at bounding box center [1274, 271] width 293 height 26
click at [1145, 390] on div "12" at bounding box center [1143, 387] width 18 height 18
type input "[DATE]"
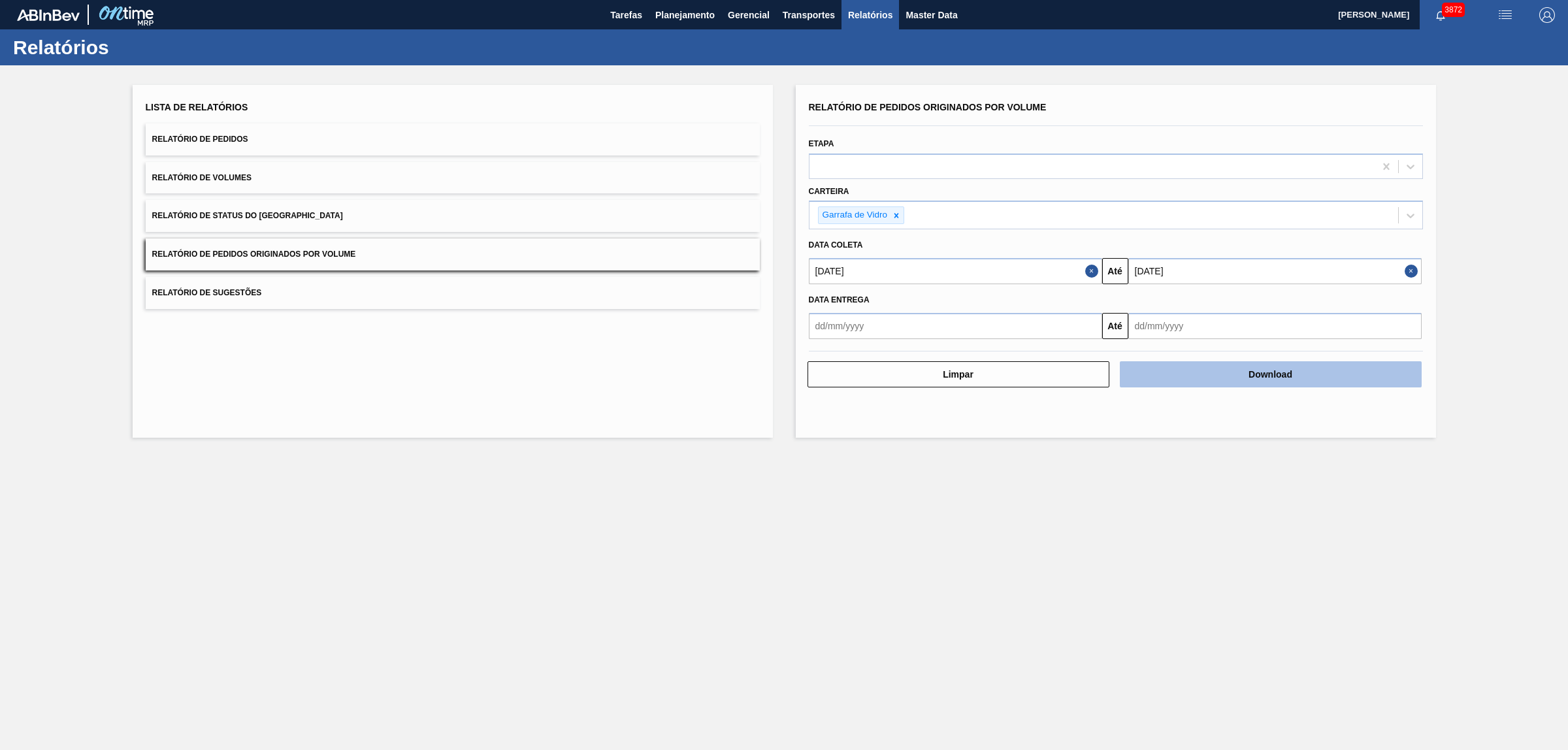
click at [1222, 366] on button "Download" at bounding box center [1271, 374] width 302 height 26
